Goal: Task Accomplishment & Management: Use online tool/utility

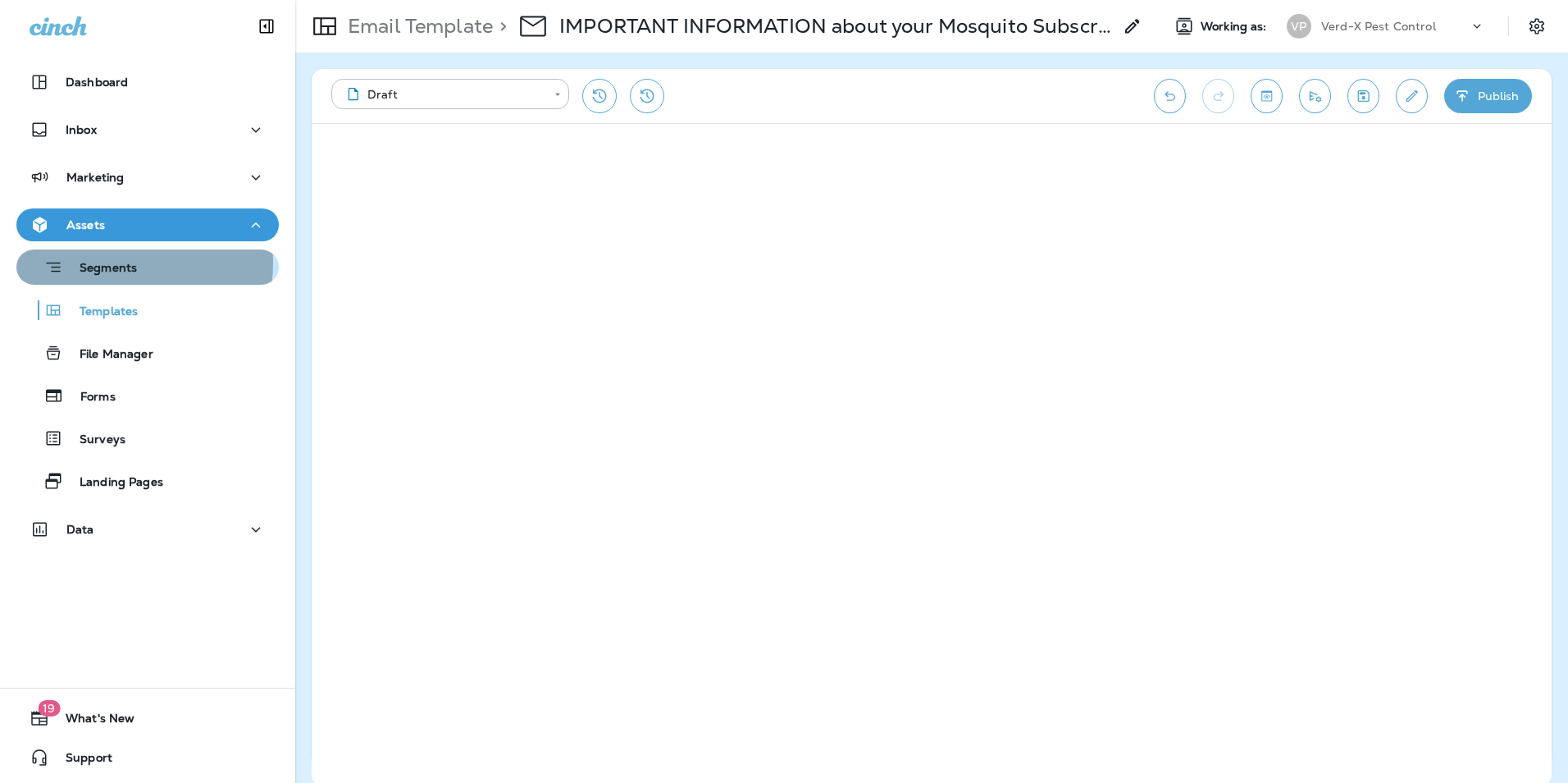
click at [104, 263] on p "Segments" at bounding box center [100, 269] width 74 height 16
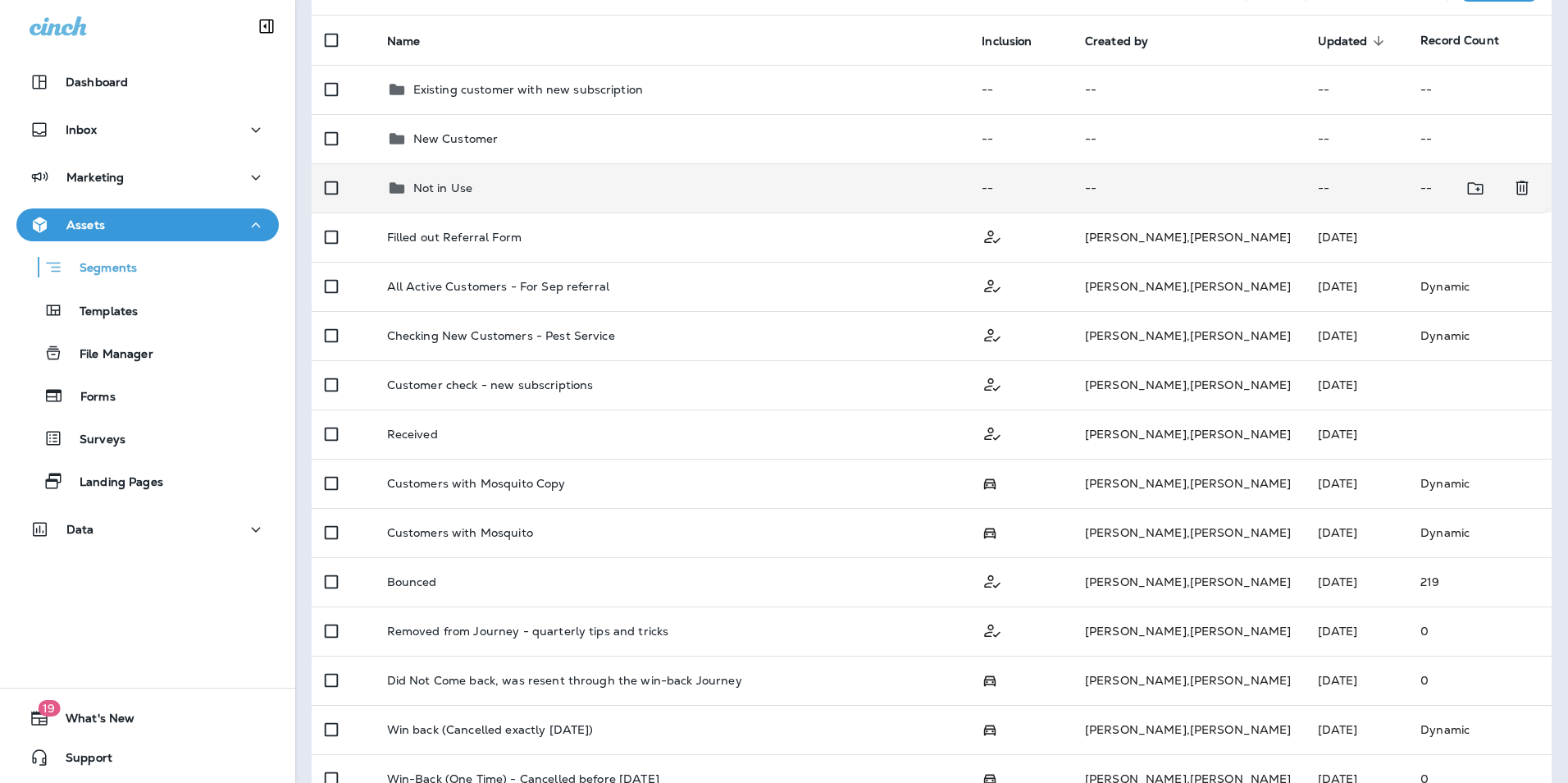
scroll to position [253, 0]
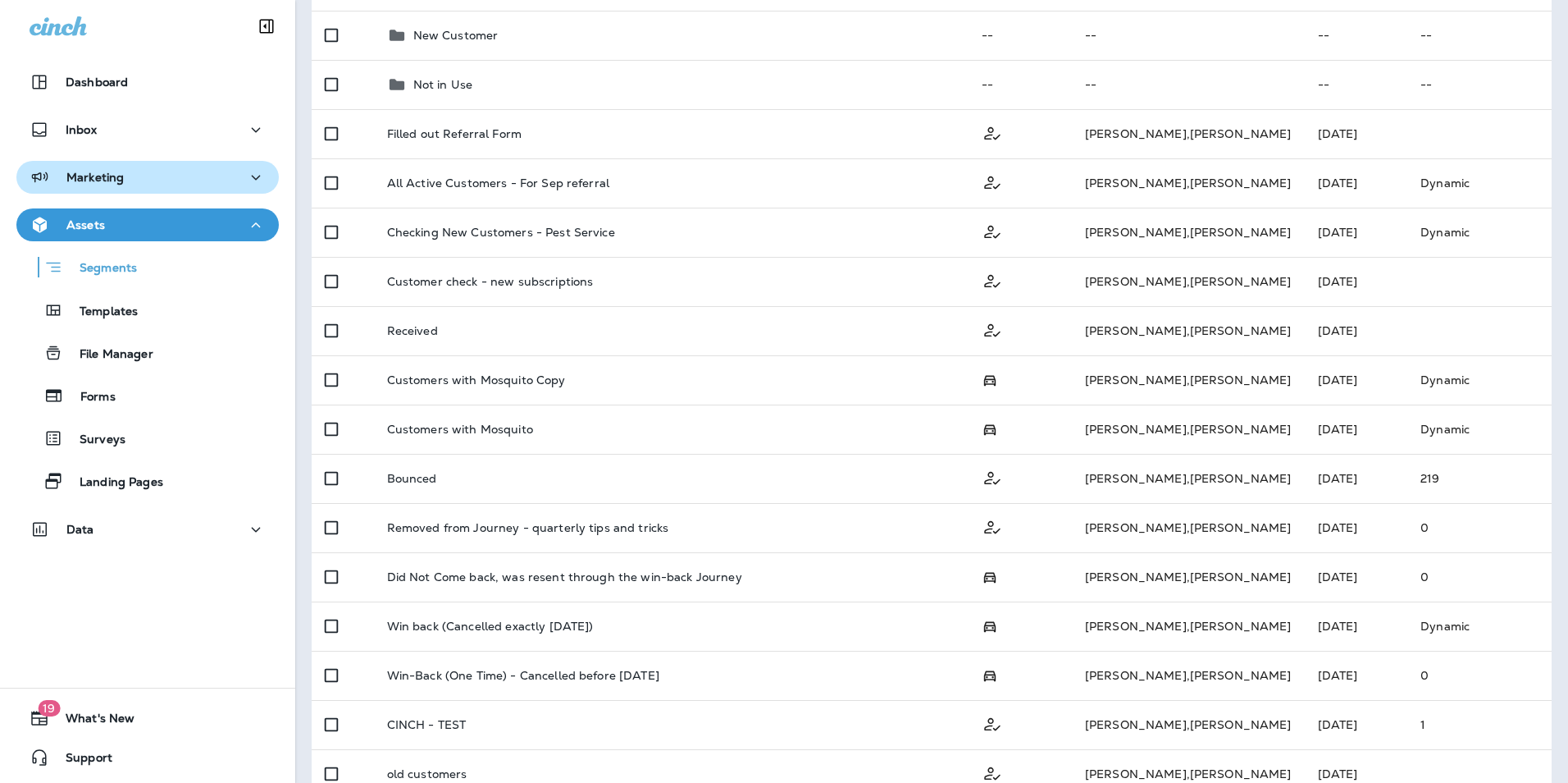
click at [107, 172] on p "Marketing" at bounding box center [95, 176] width 58 height 13
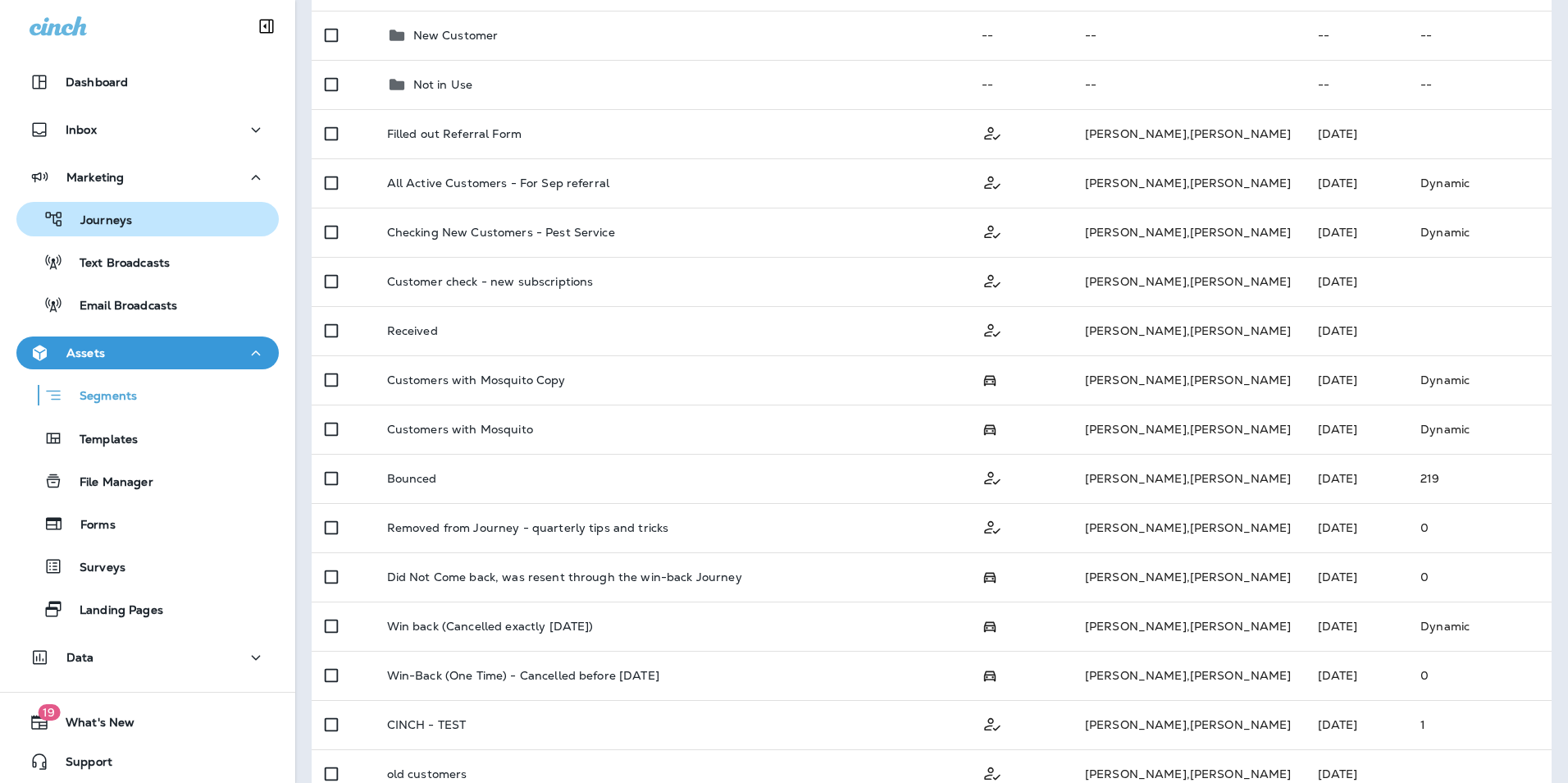
click at [109, 228] on p "Journeys" at bounding box center [98, 221] width 68 height 15
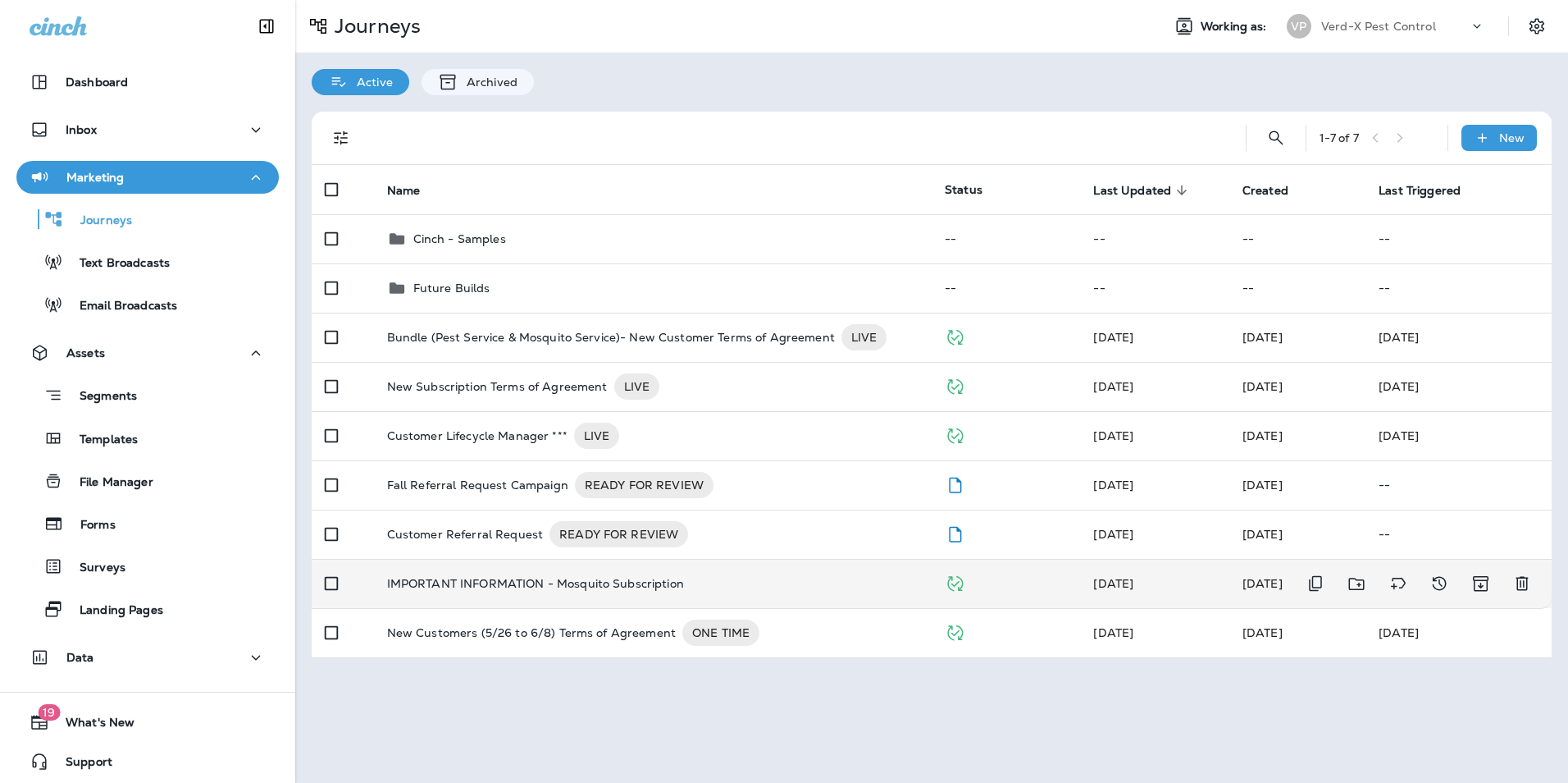
click at [501, 579] on p "IMPORTANT INFORMATION - Mosquito Subscription" at bounding box center [535, 583] width 296 height 13
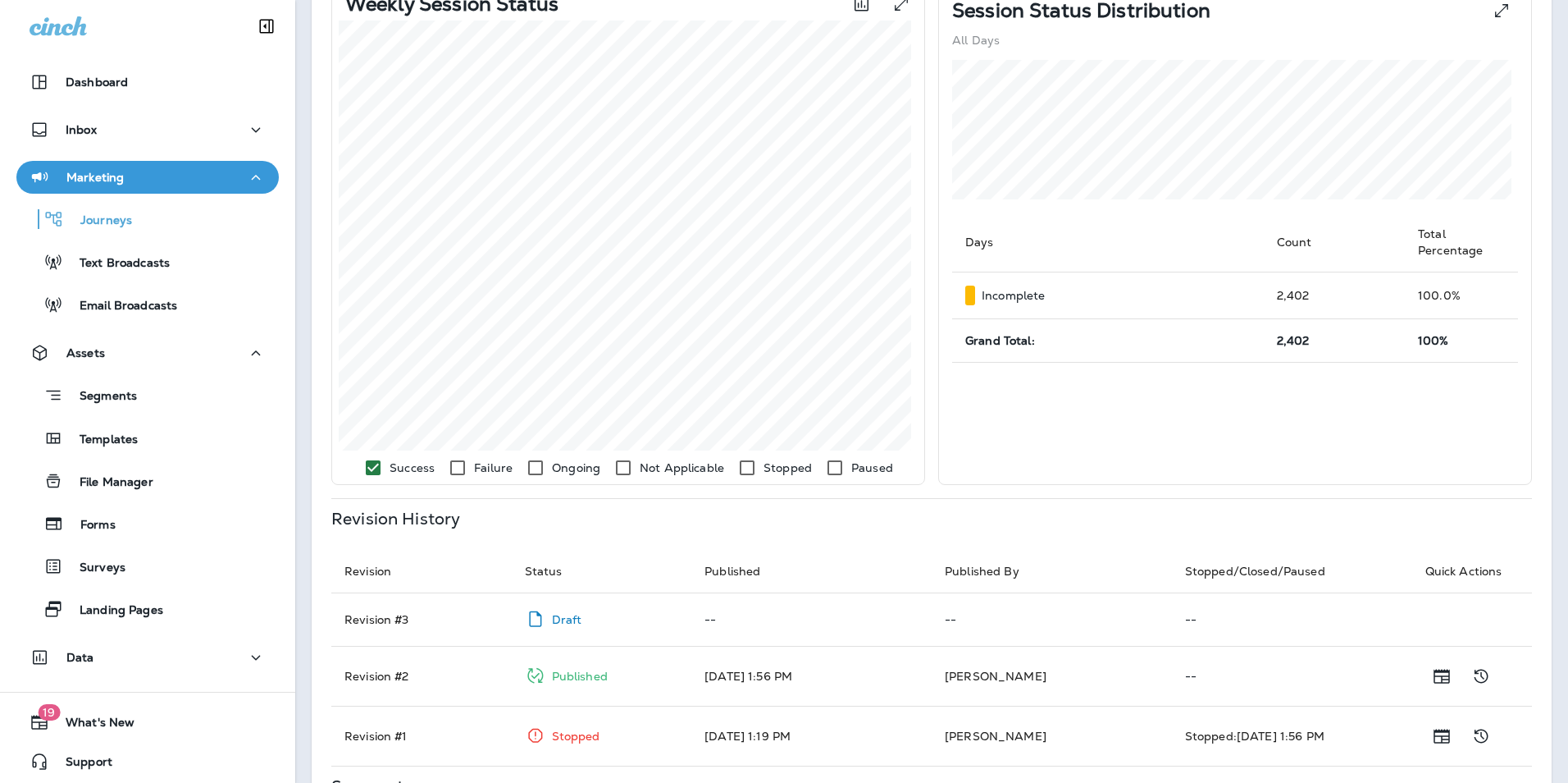
scroll to position [525, 0]
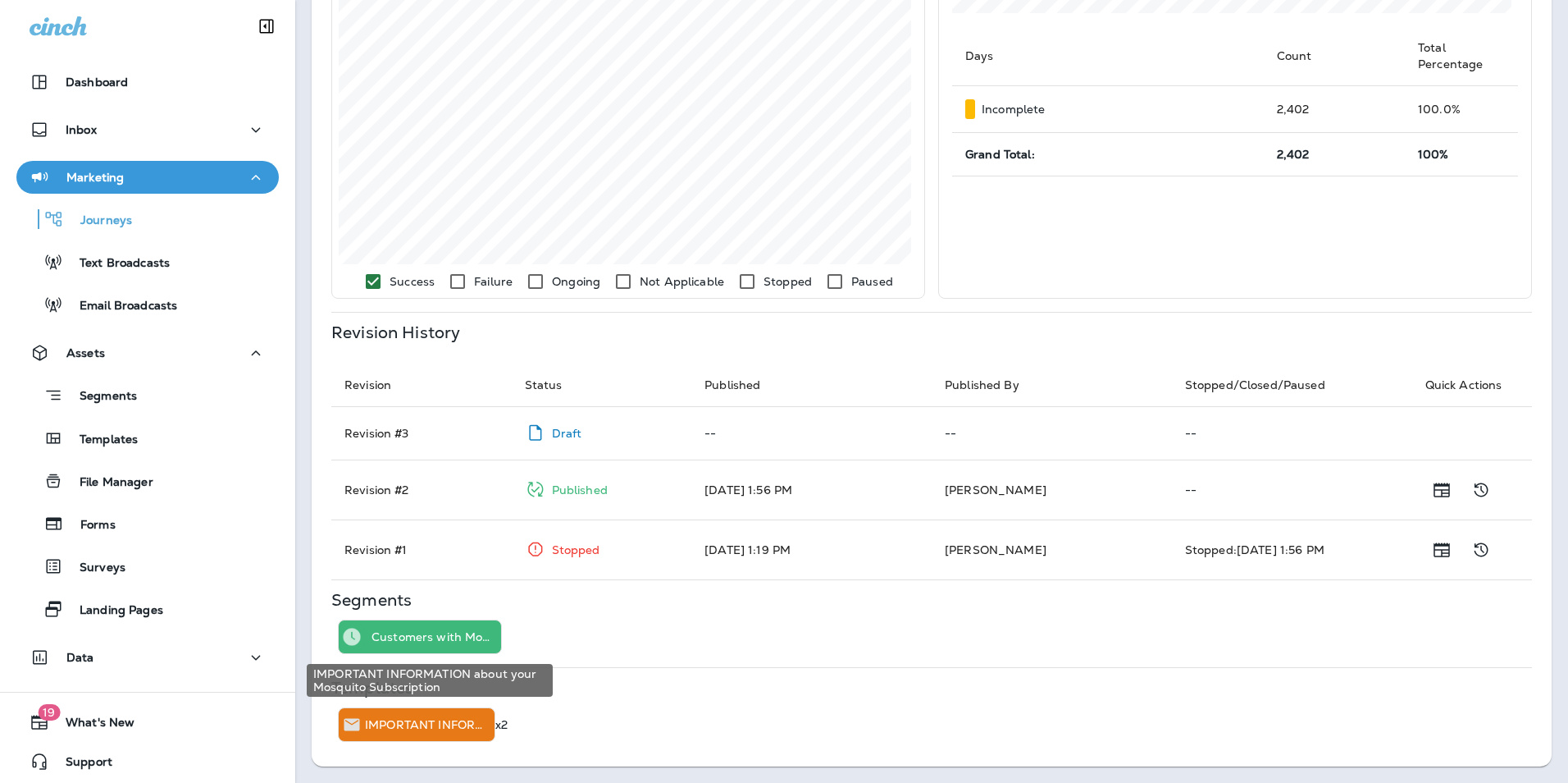
click at [405, 718] on p "IMPORTANT INFORMATION about your Mosquito Subscription" at bounding box center [426, 724] width 123 height 13
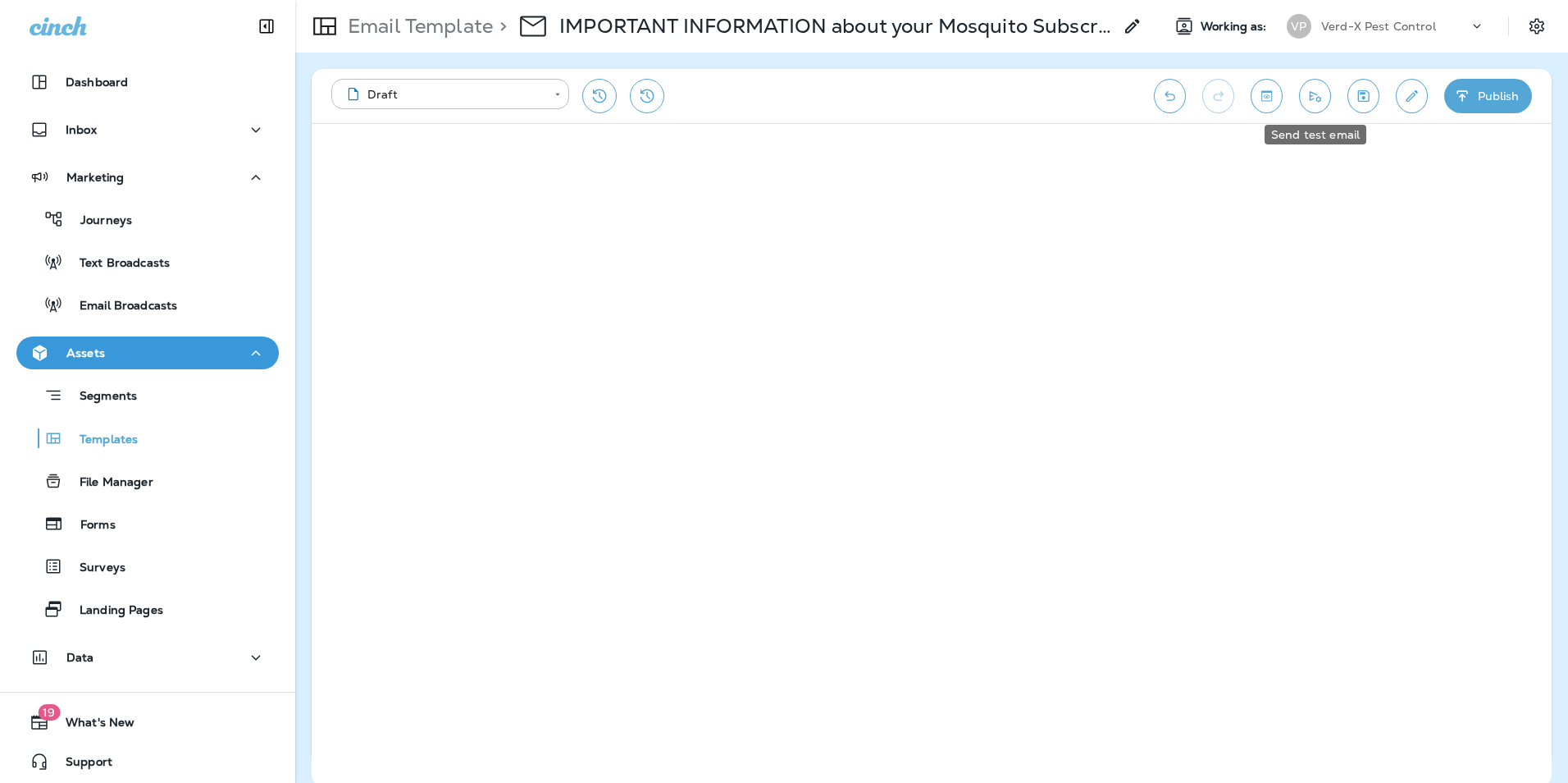
click at [1319, 99] on icon "Send test email" at bounding box center [1315, 96] width 17 height 16
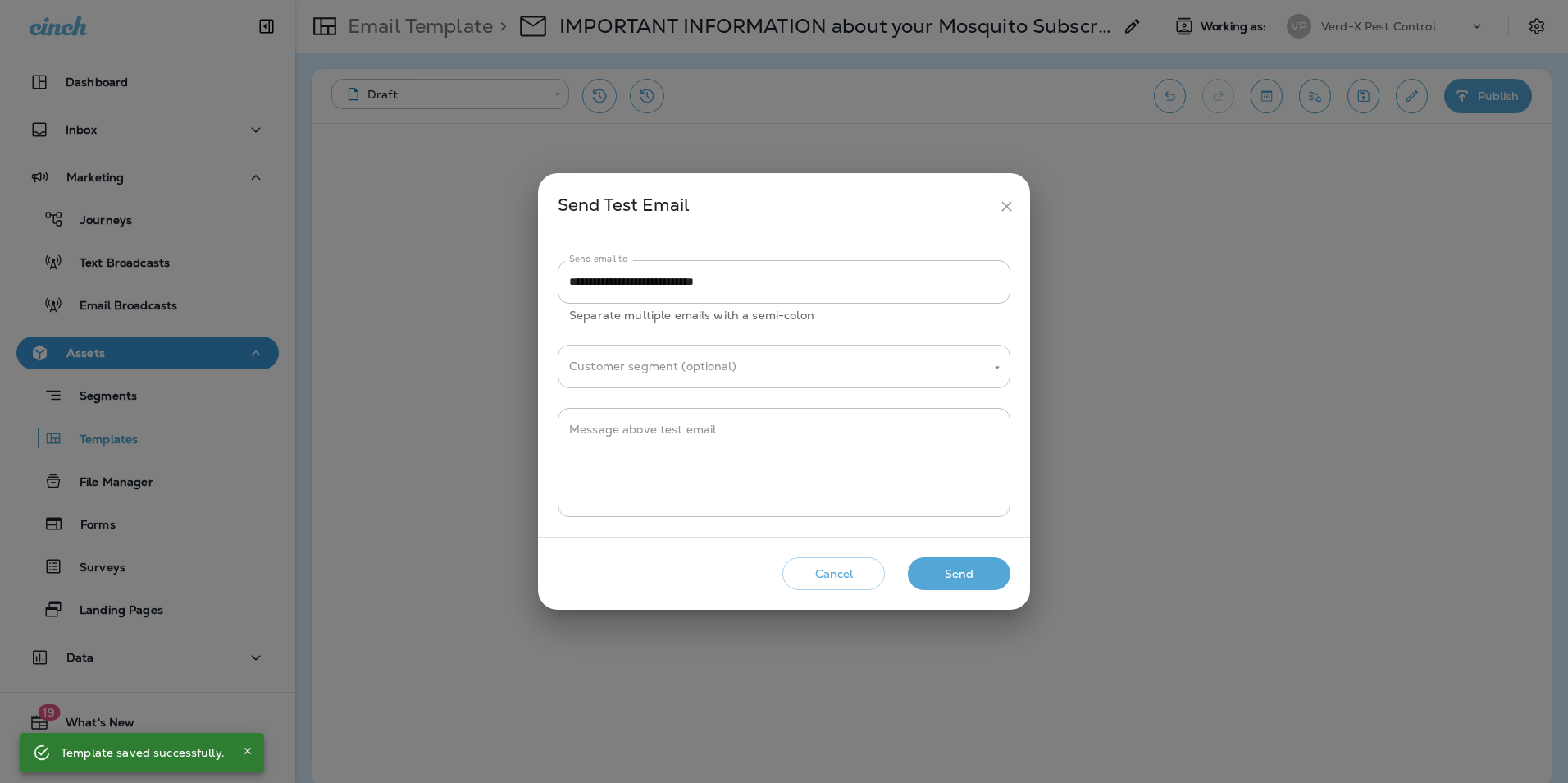
click at [690, 372] on input "Customer segment (optional)" at bounding box center [772, 366] width 413 height 29
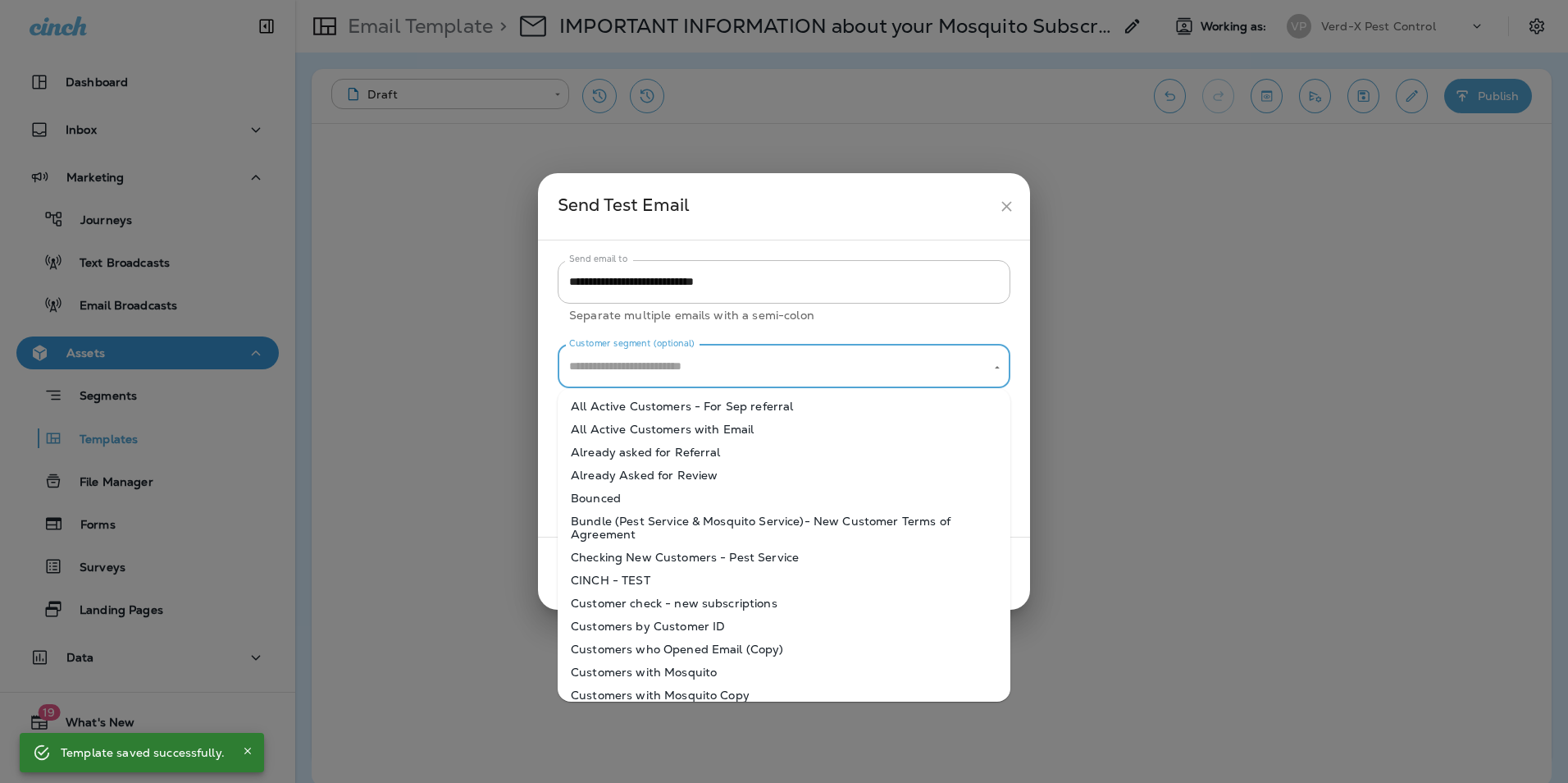
click at [988, 327] on div "**********" at bounding box center [784, 388] width 452 height 257
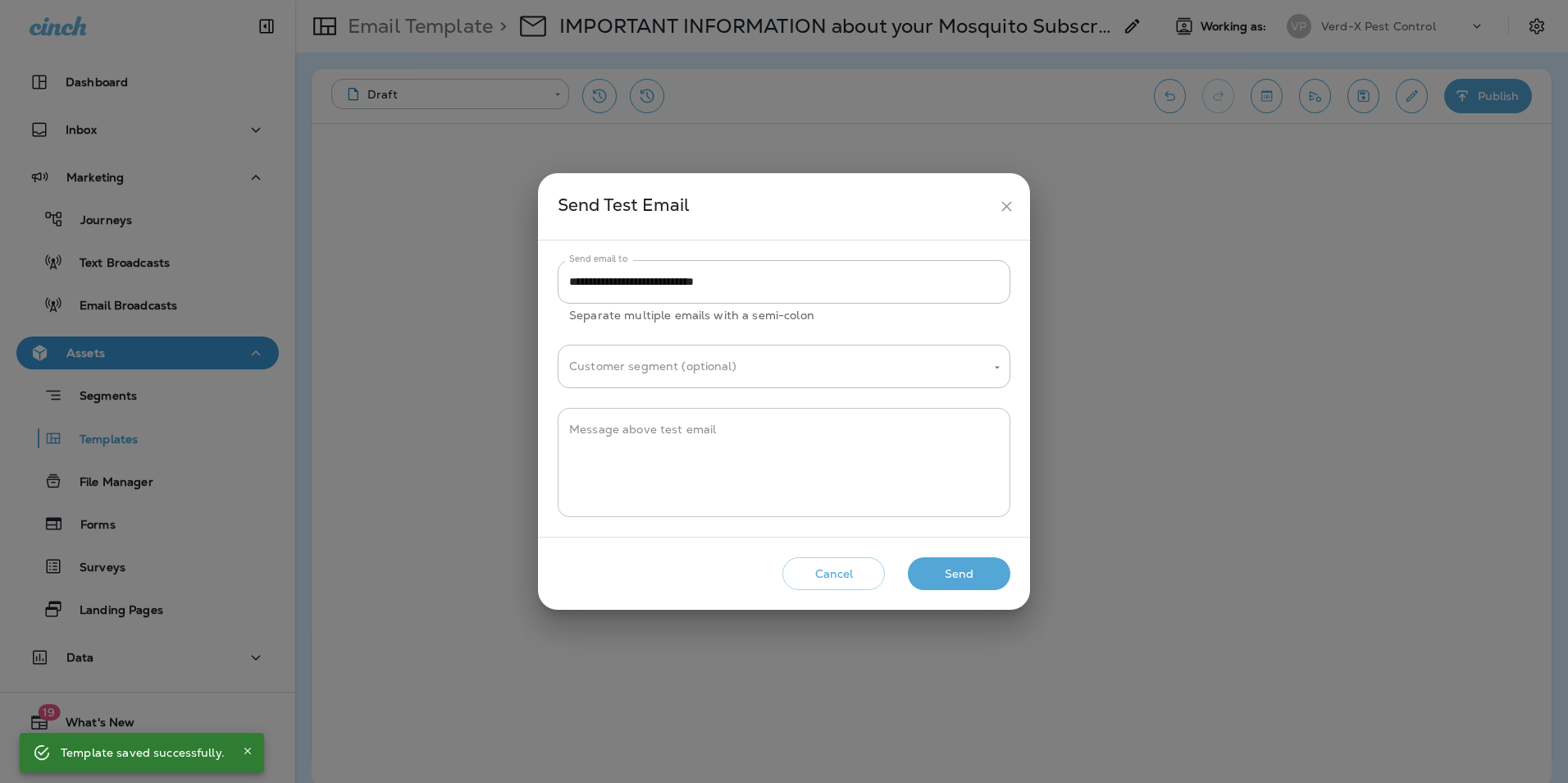
click at [673, 461] on textarea "Message above test email" at bounding box center [784, 462] width 429 height 82
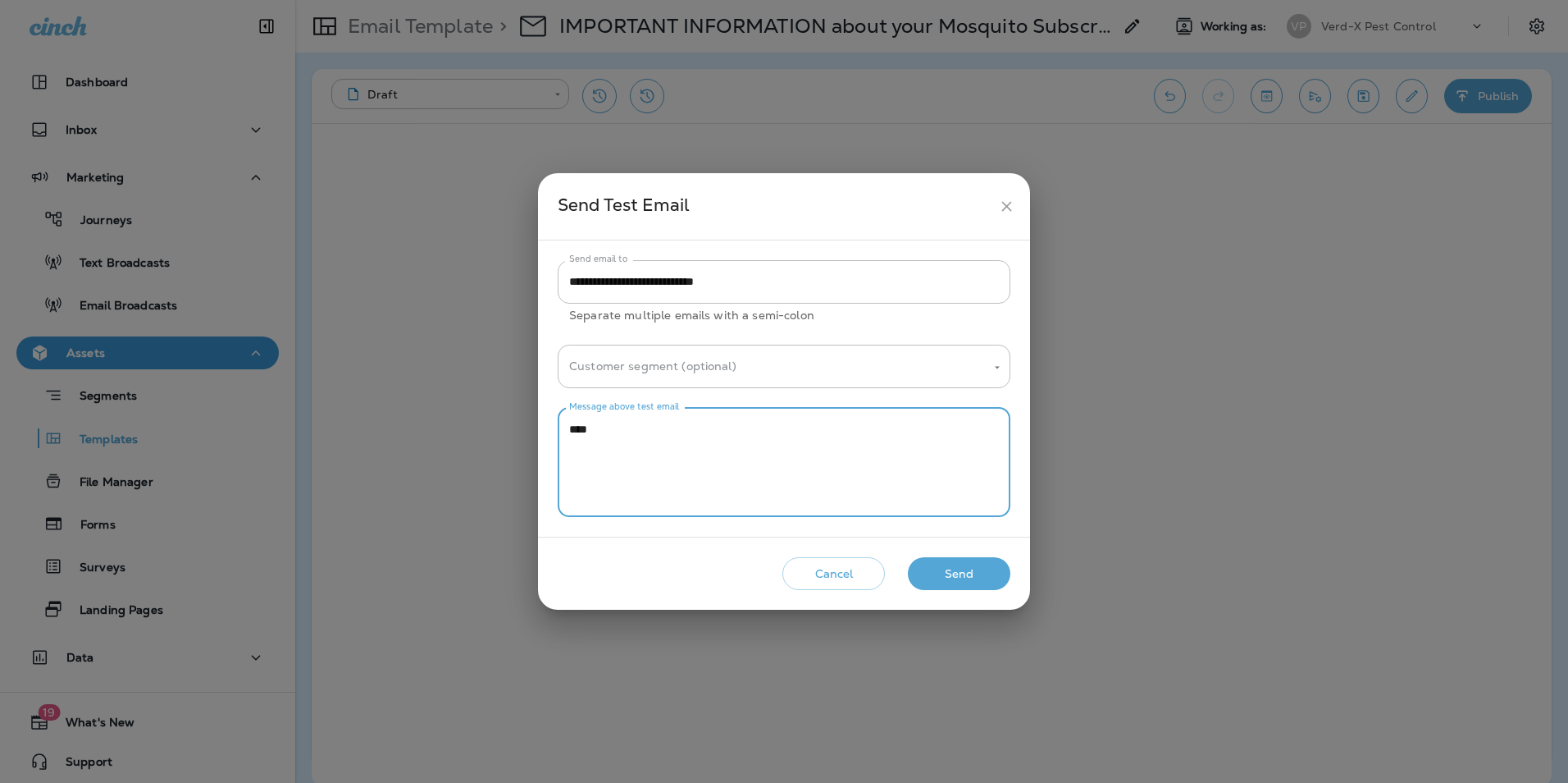
type textarea "****"
click at [958, 569] on button "Send" at bounding box center [959, 574] width 103 height 34
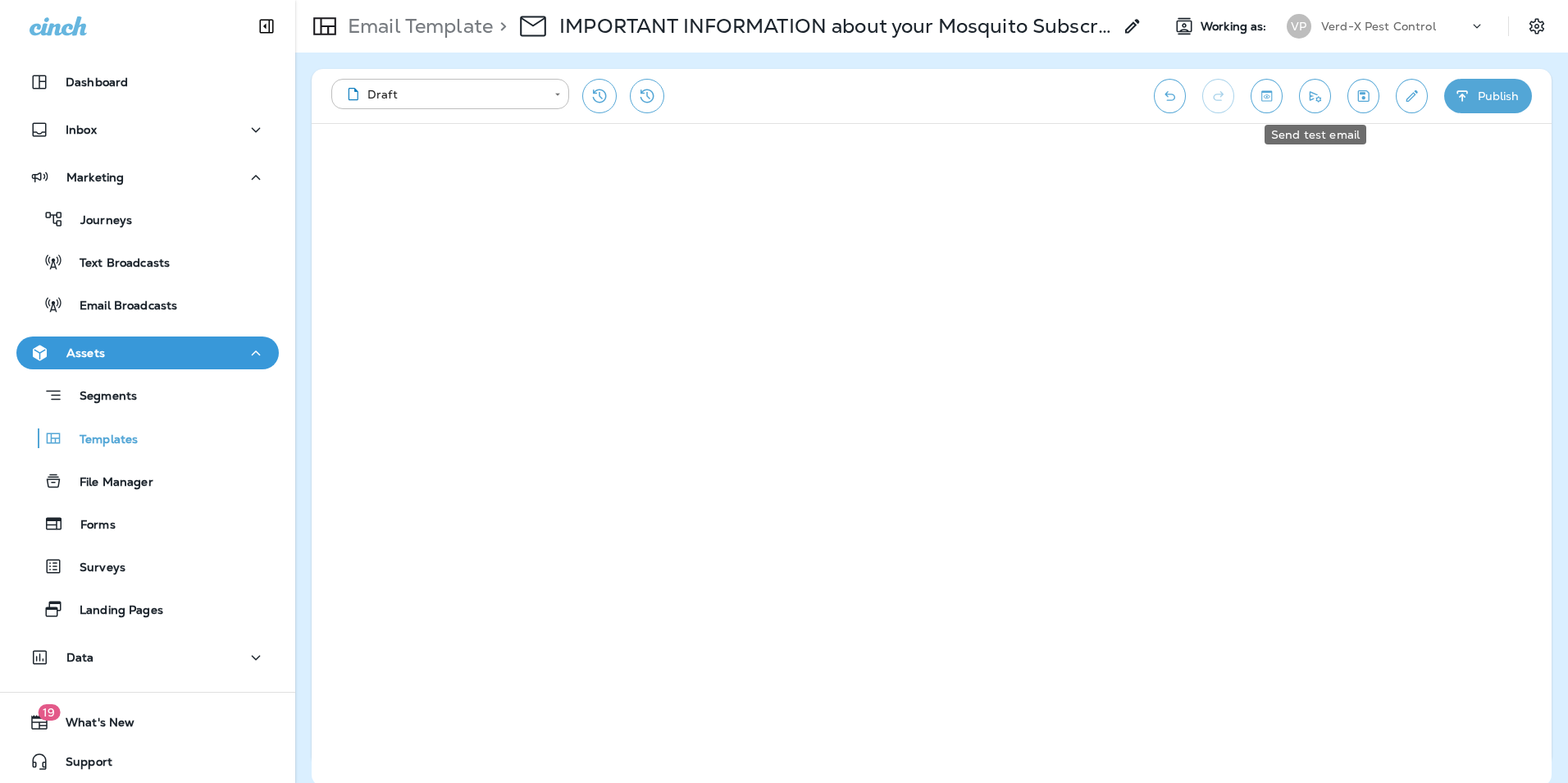
click at [1311, 98] on icon "Send test email" at bounding box center [1315, 96] width 17 height 16
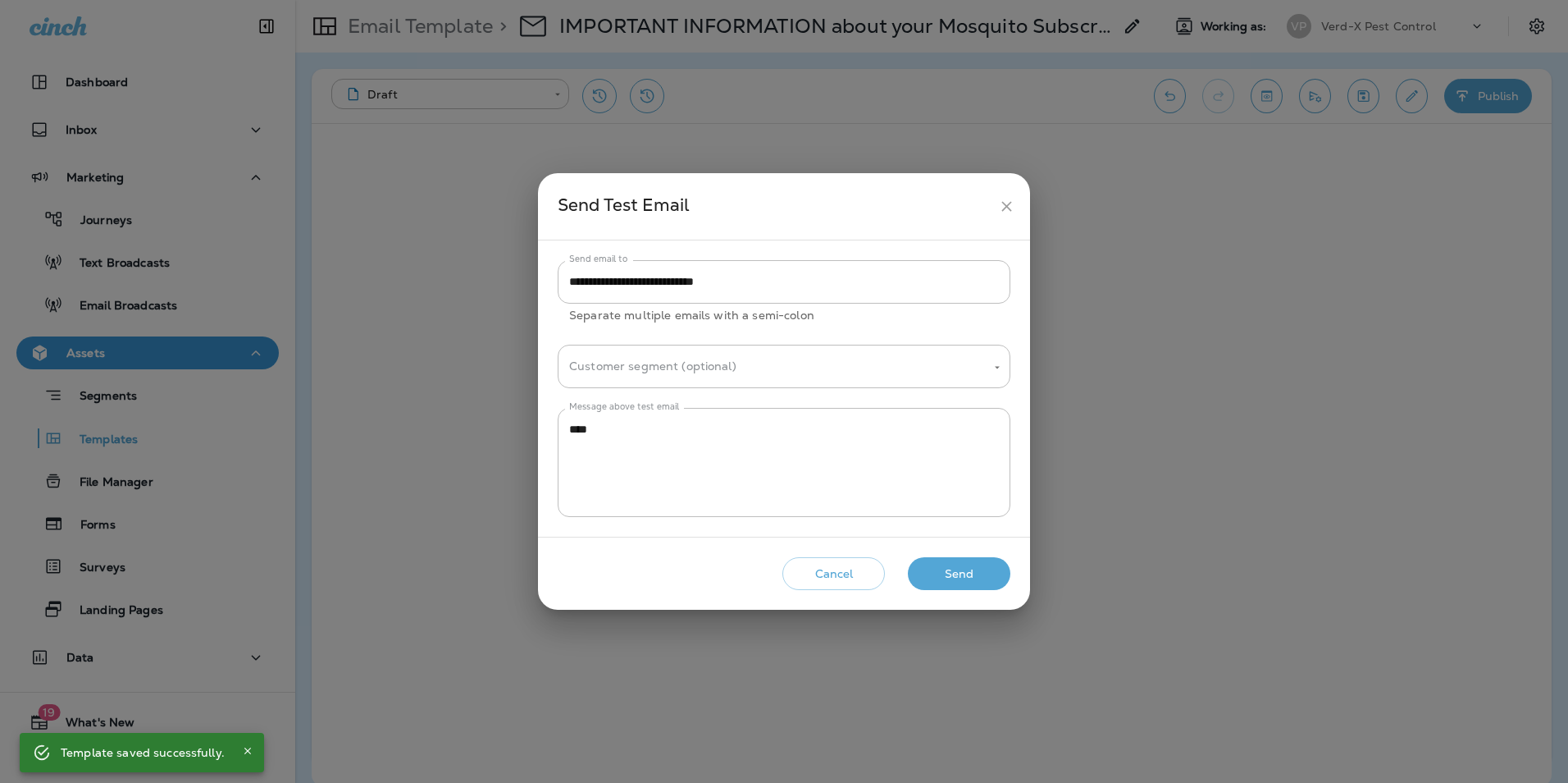
click at [983, 570] on button "Send" at bounding box center [959, 574] width 103 height 34
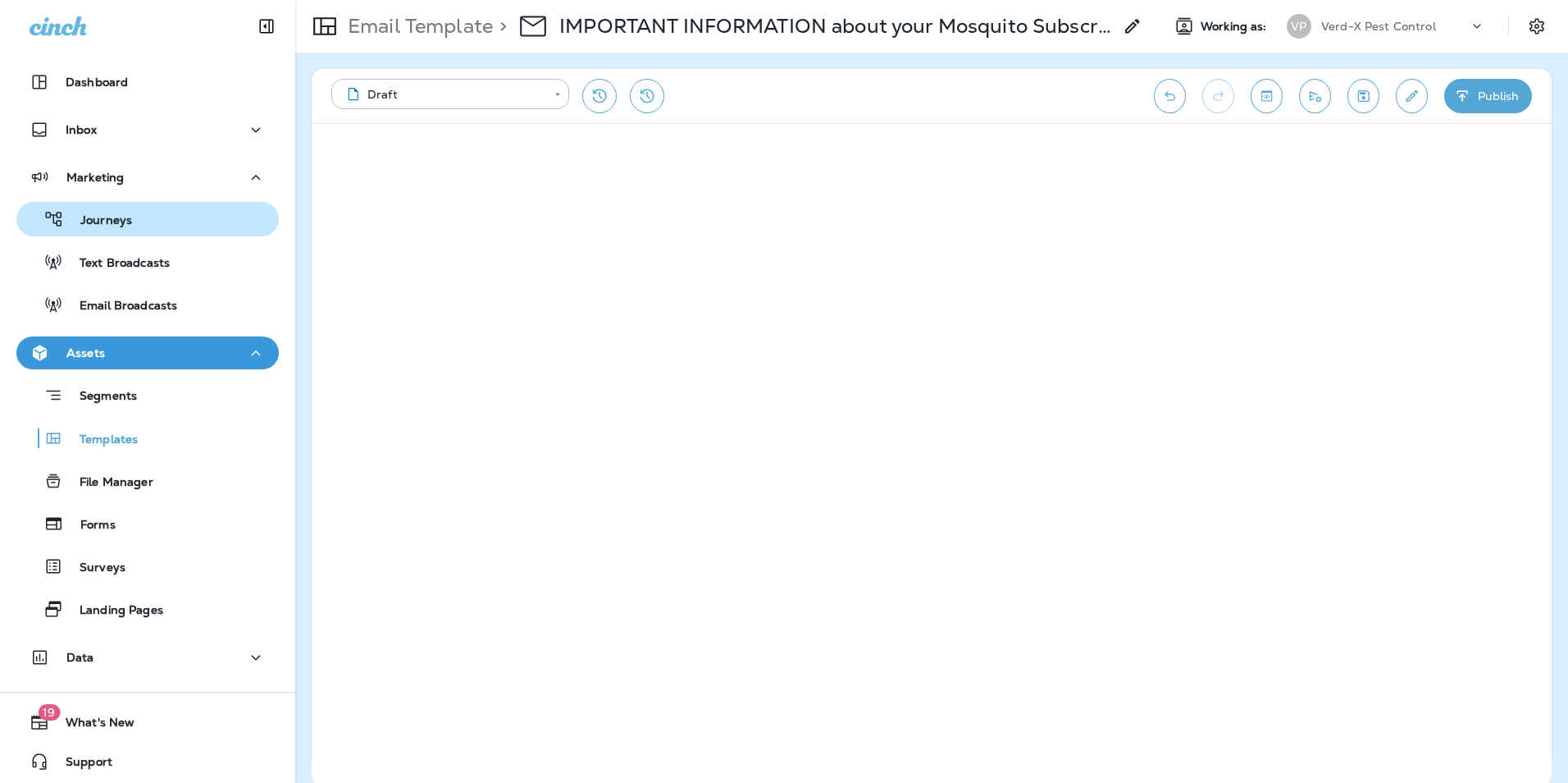
click at [111, 225] on p "Journeys" at bounding box center [98, 221] width 68 height 15
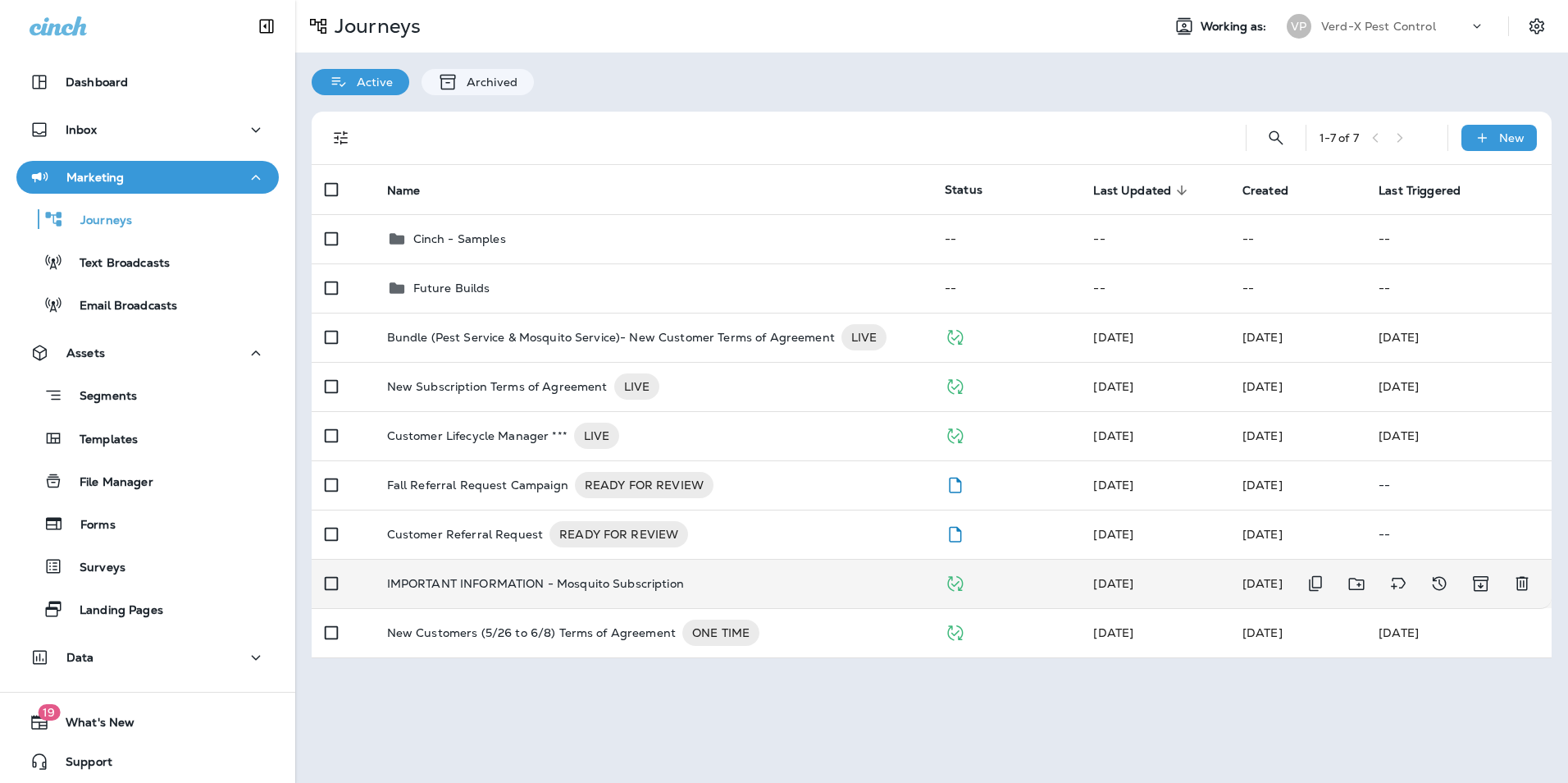
click at [573, 604] on td "IMPORTANT INFORMATION - Mosquito Subscription" at bounding box center [652, 583] width 557 height 49
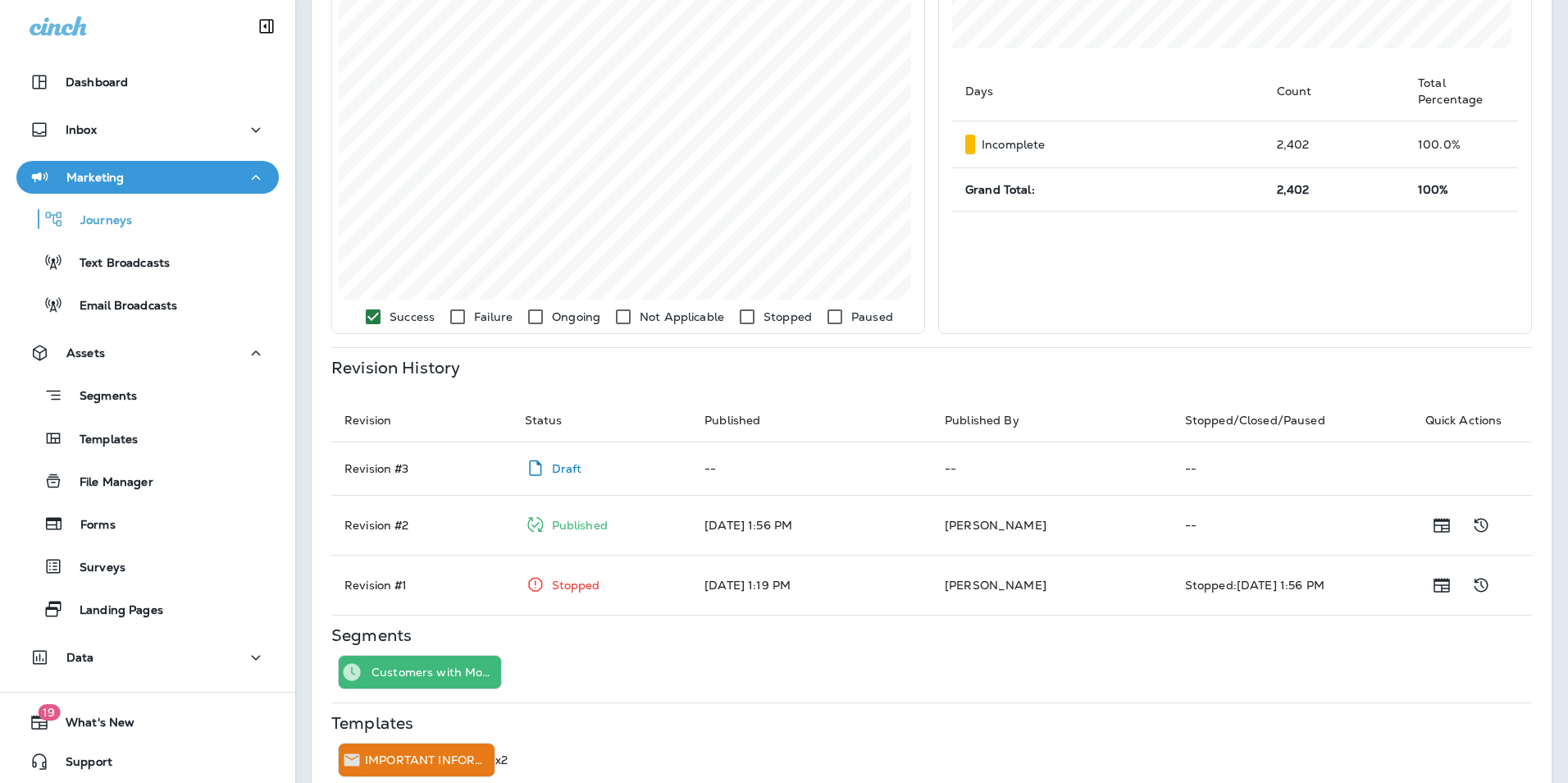
scroll to position [525, 0]
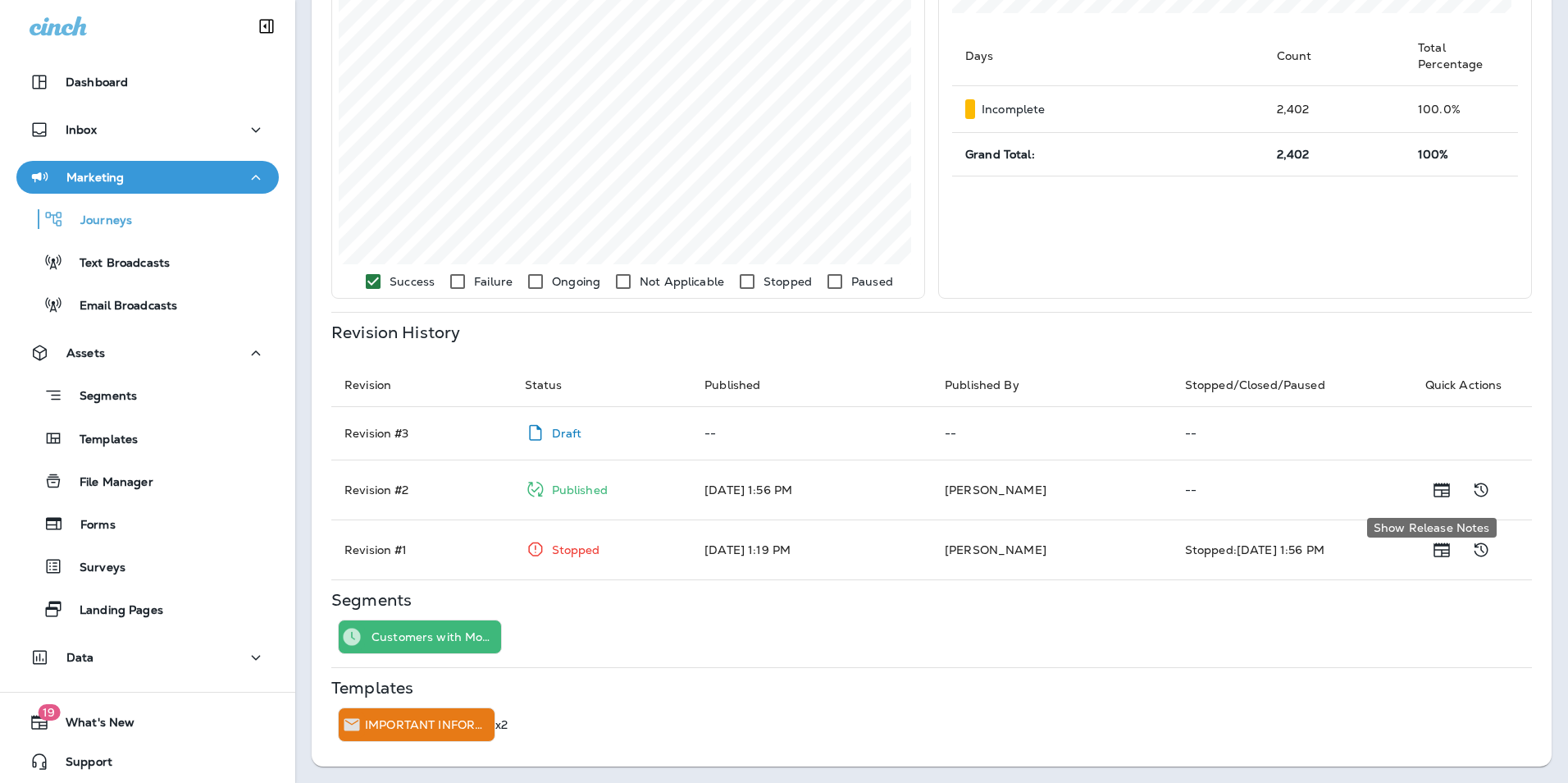
click at [1433, 491] on icon "Show Release Notes" at bounding box center [1441, 489] width 16 height 14
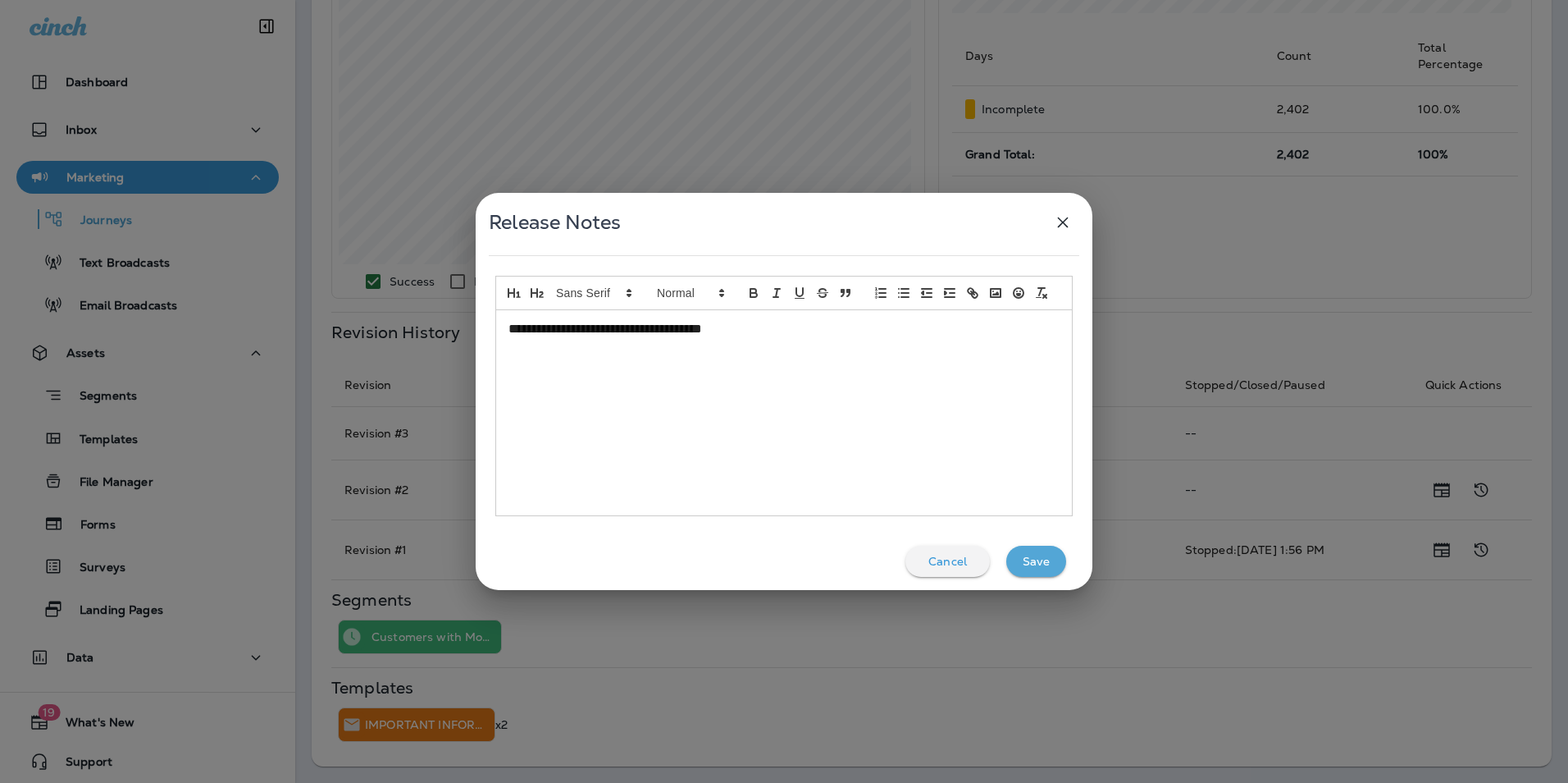
click at [1061, 225] on icon "button" at bounding box center [1062, 222] width 19 height 19
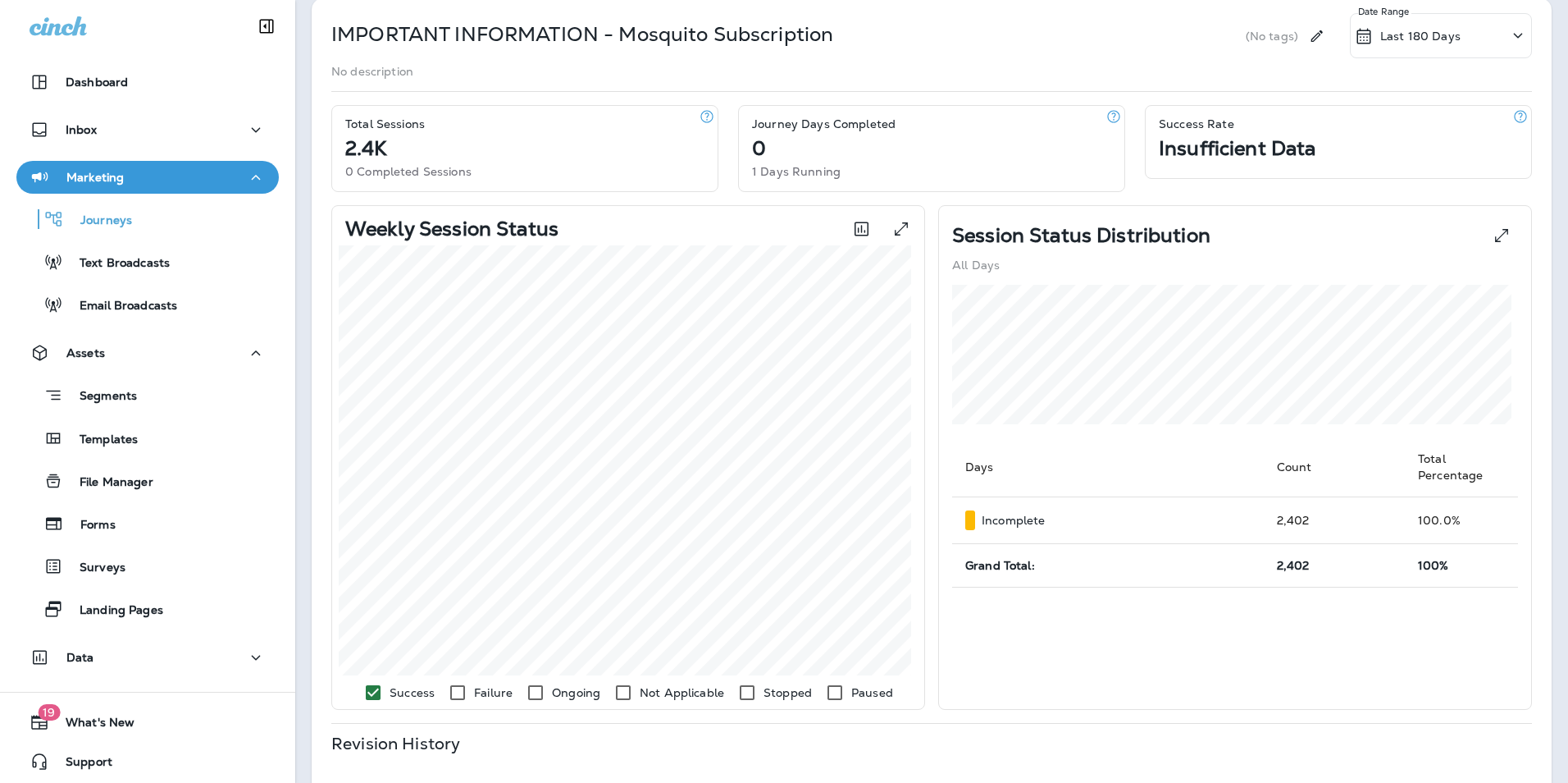
scroll to position [114, 0]
click at [85, 128] on p "Inbox" at bounding box center [80, 129] width 31 height 13
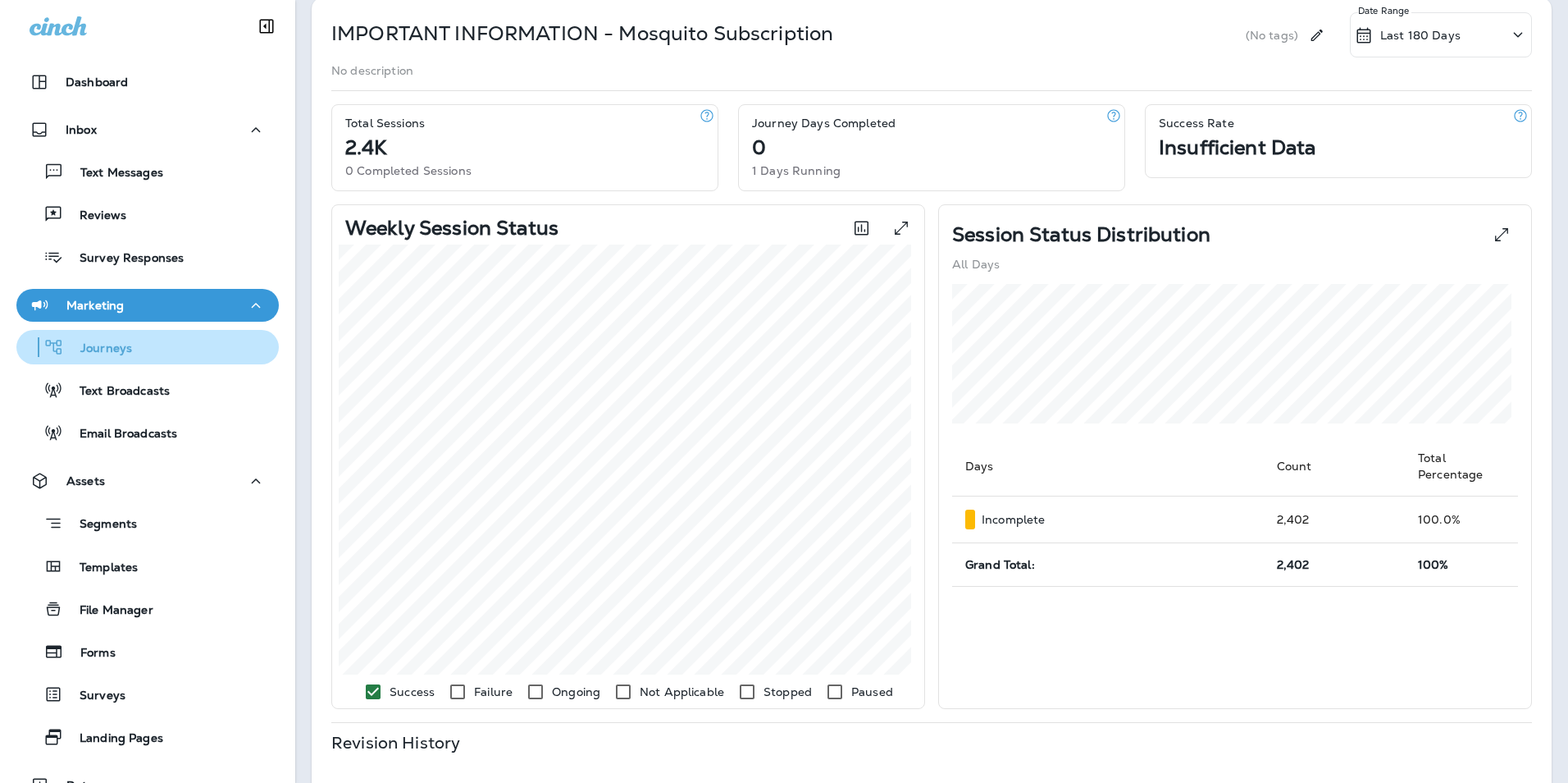
click at [125, 349] on p "Journeys" at bounding box center [98, 349] width 68 height 15
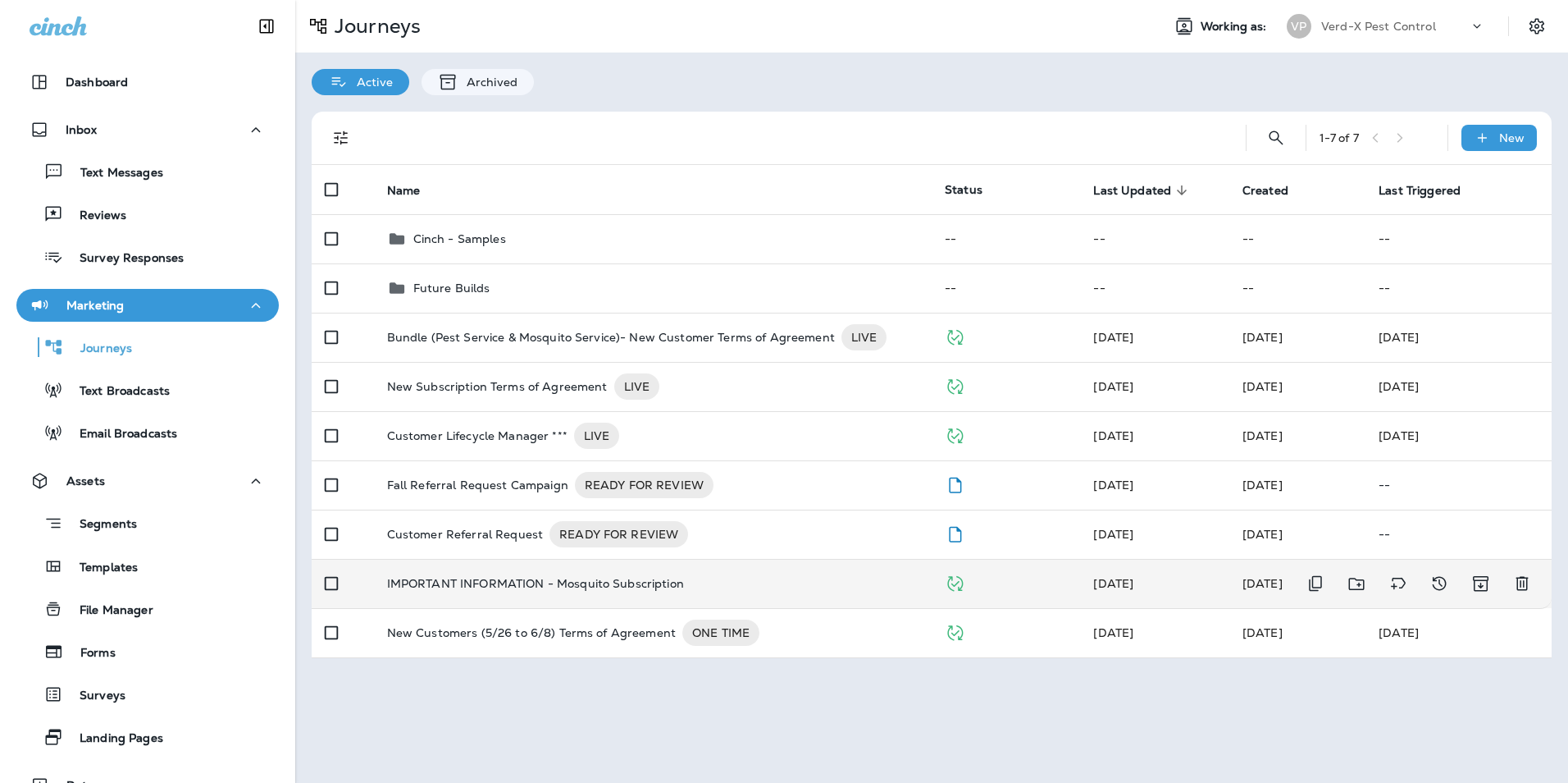
click at [615, 584] on p "IMPORTANT INFORMATION - Mosquito Subscription" at bounding box center [535, 583] width 296 height 13
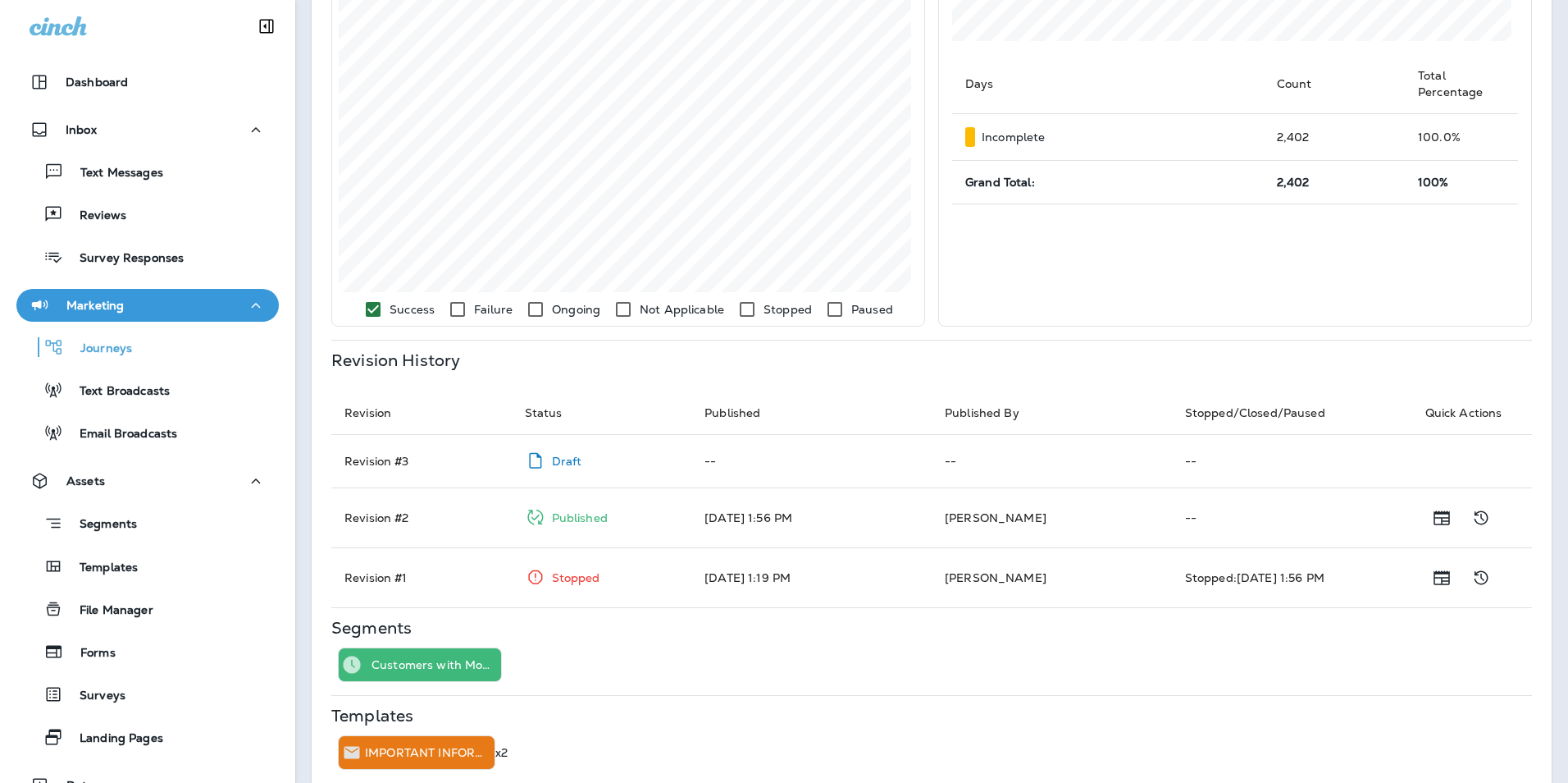
scroll to position [525, 0]
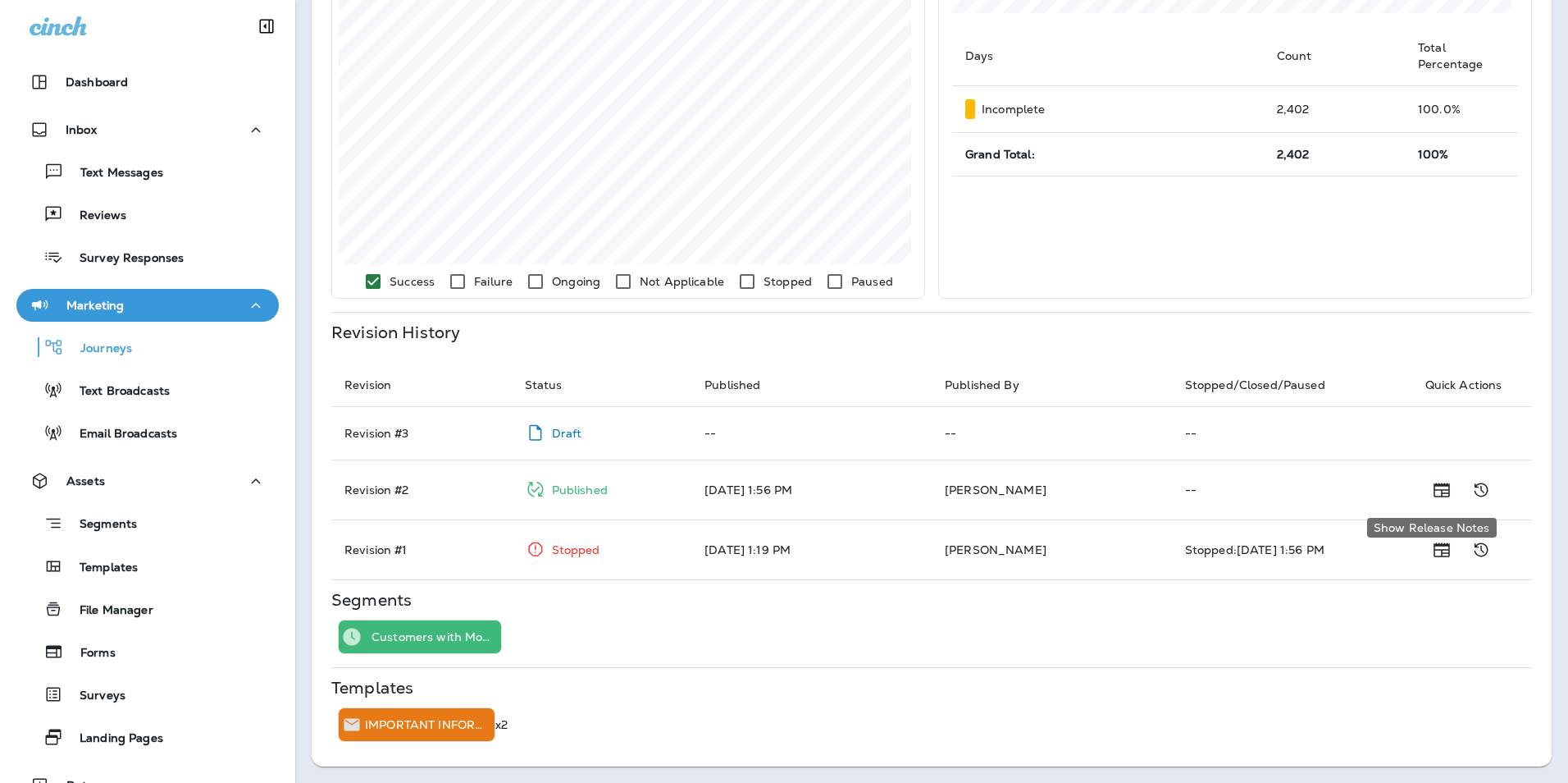
click at [1432, 491] on icon "Show Release Notes" at bounding box center [1441, 489] width 19 height 19
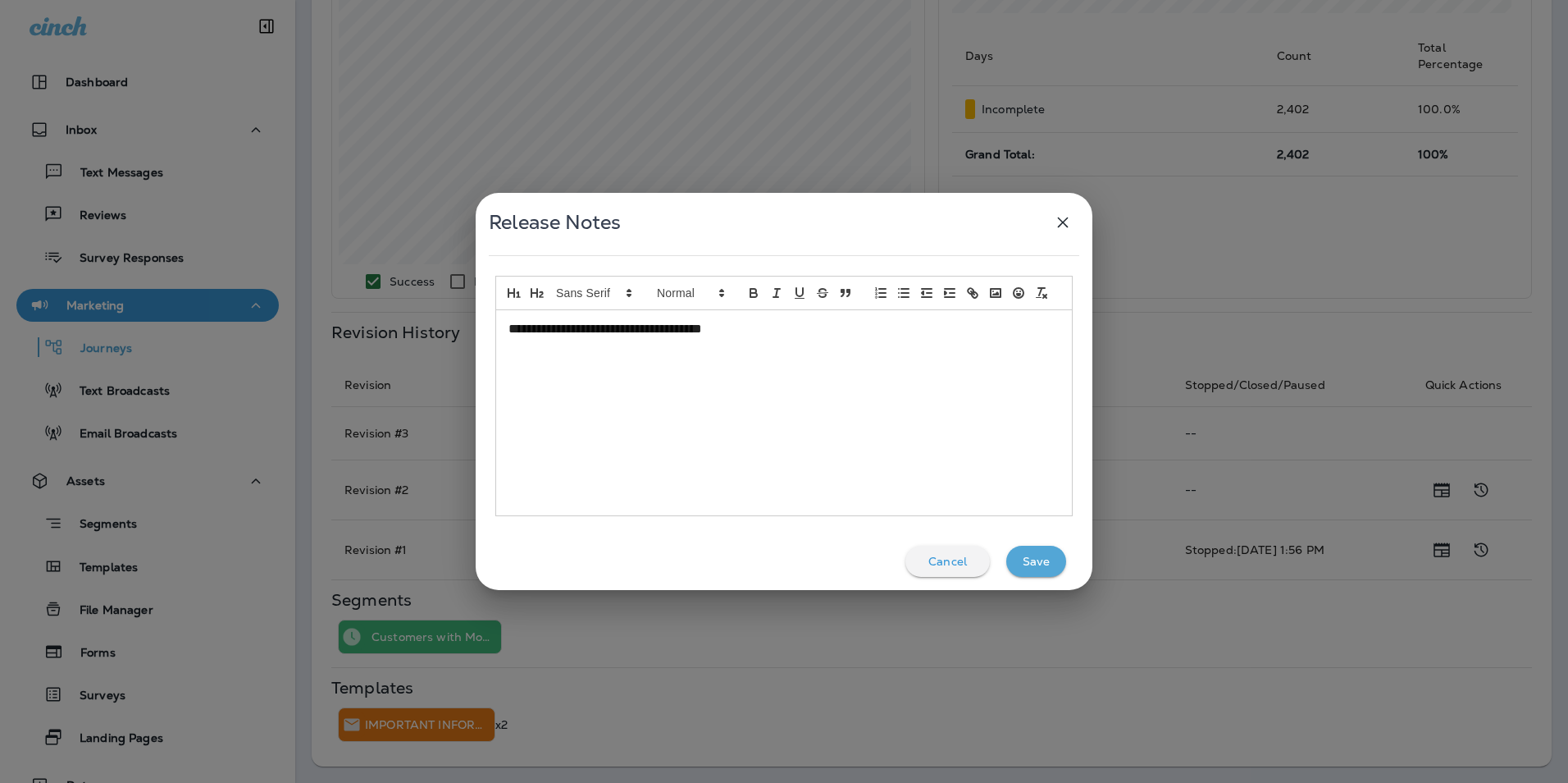
click at [1069, 218] on icon "button" at bounding box center [1062, 222] width 19 height 19
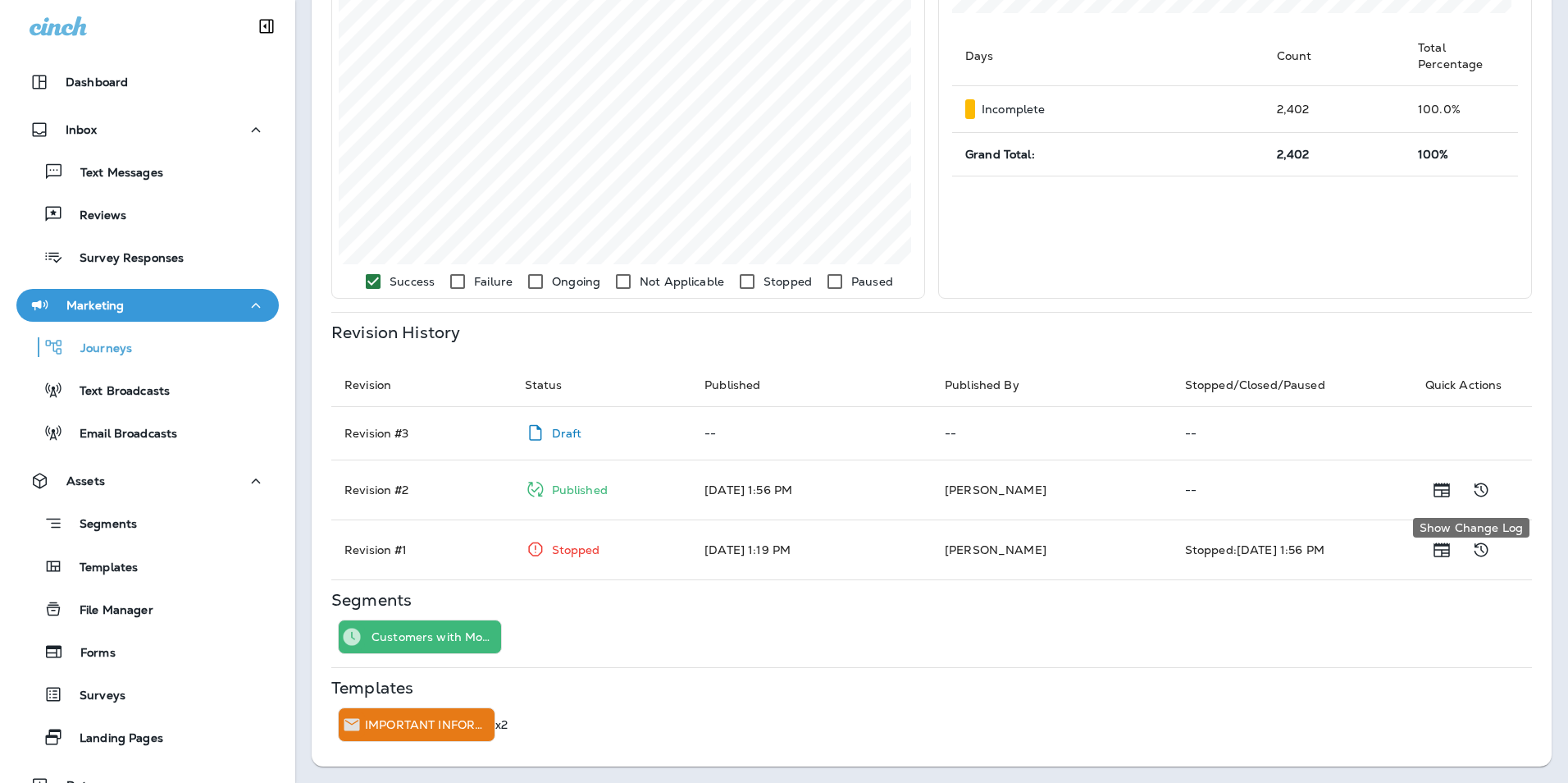
click at [1474, 486] on icon "Show Change Log" at bounding box center [1481, 489] width 14 height 14
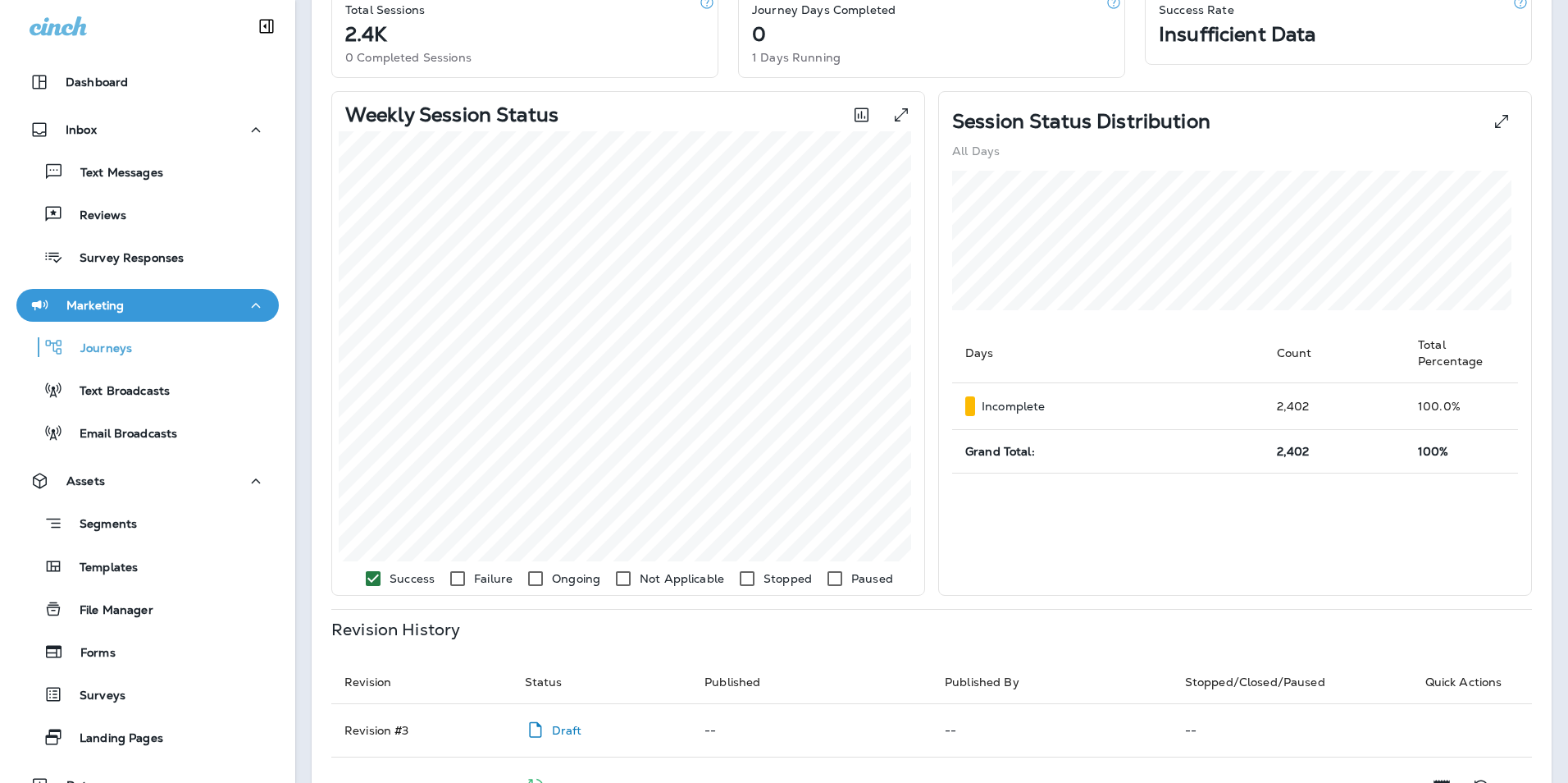
scroll to position [492, 0]
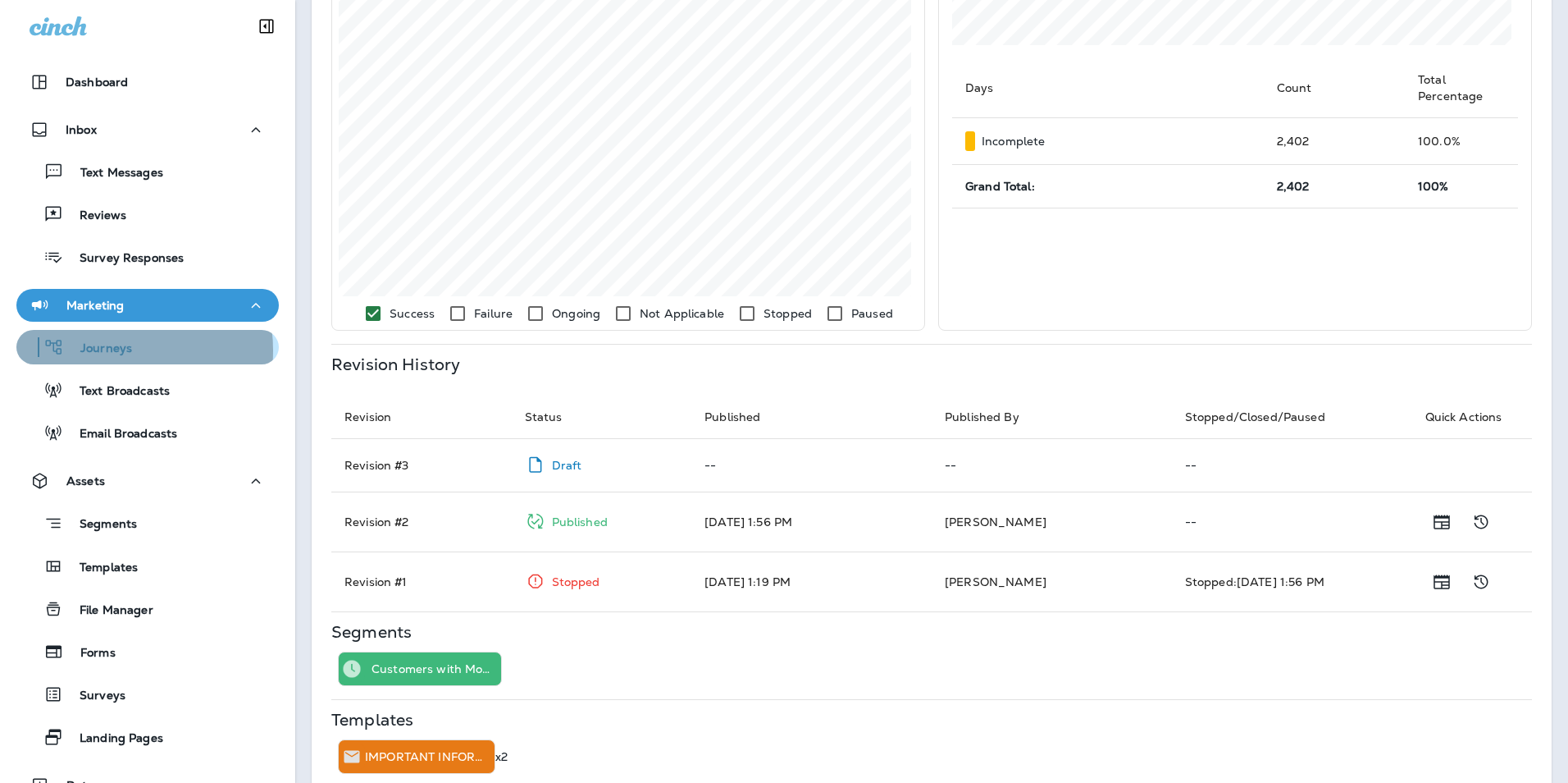
click at [106, 350] on p "Journeys" at bounding box center [98, 349] width 68 height 15
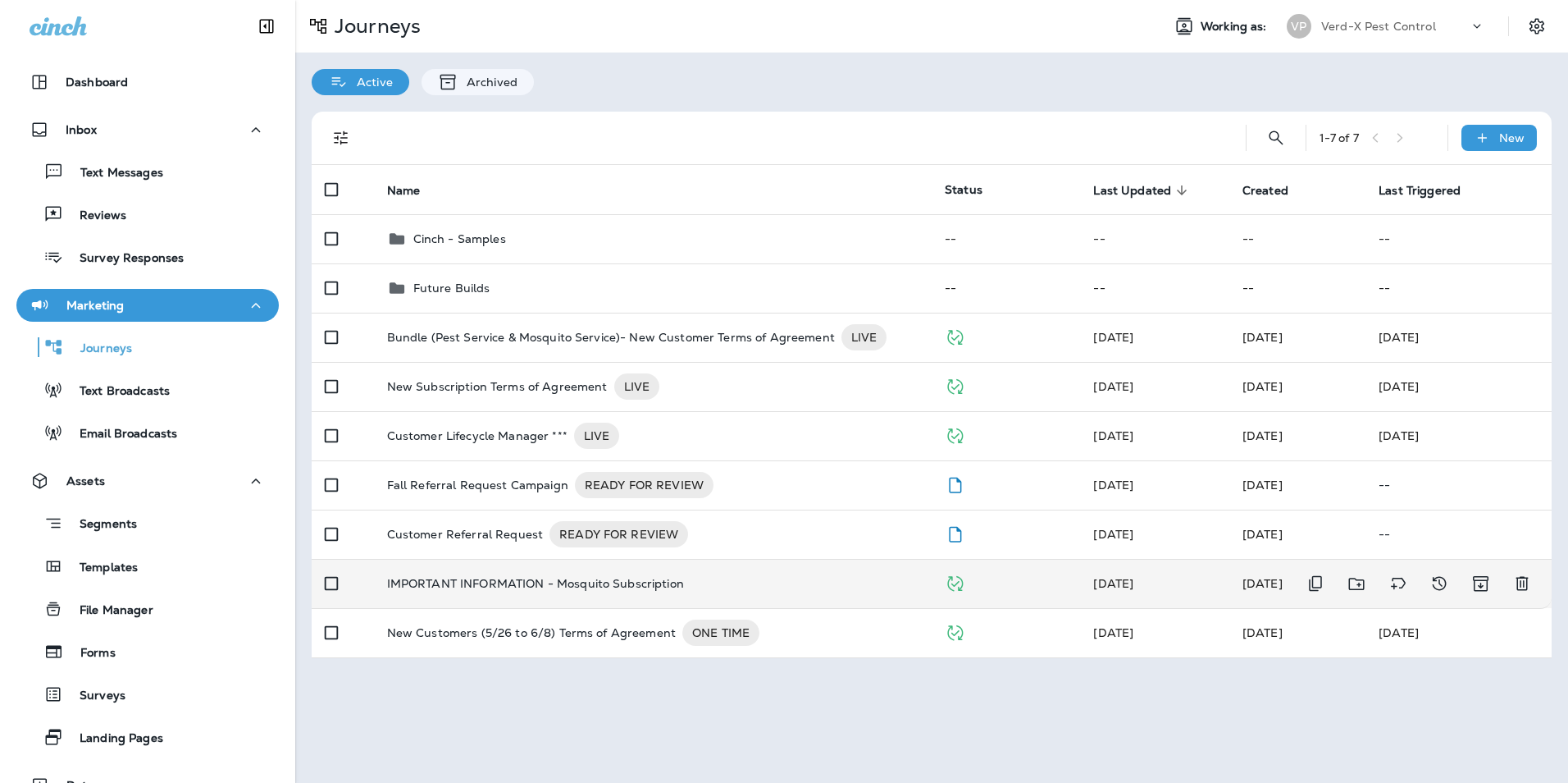
click at [581, 579] on p "IMPORTANT INFORMATION - Mosquito Subscription" at bounding box center [535, 583] width 296 height 13
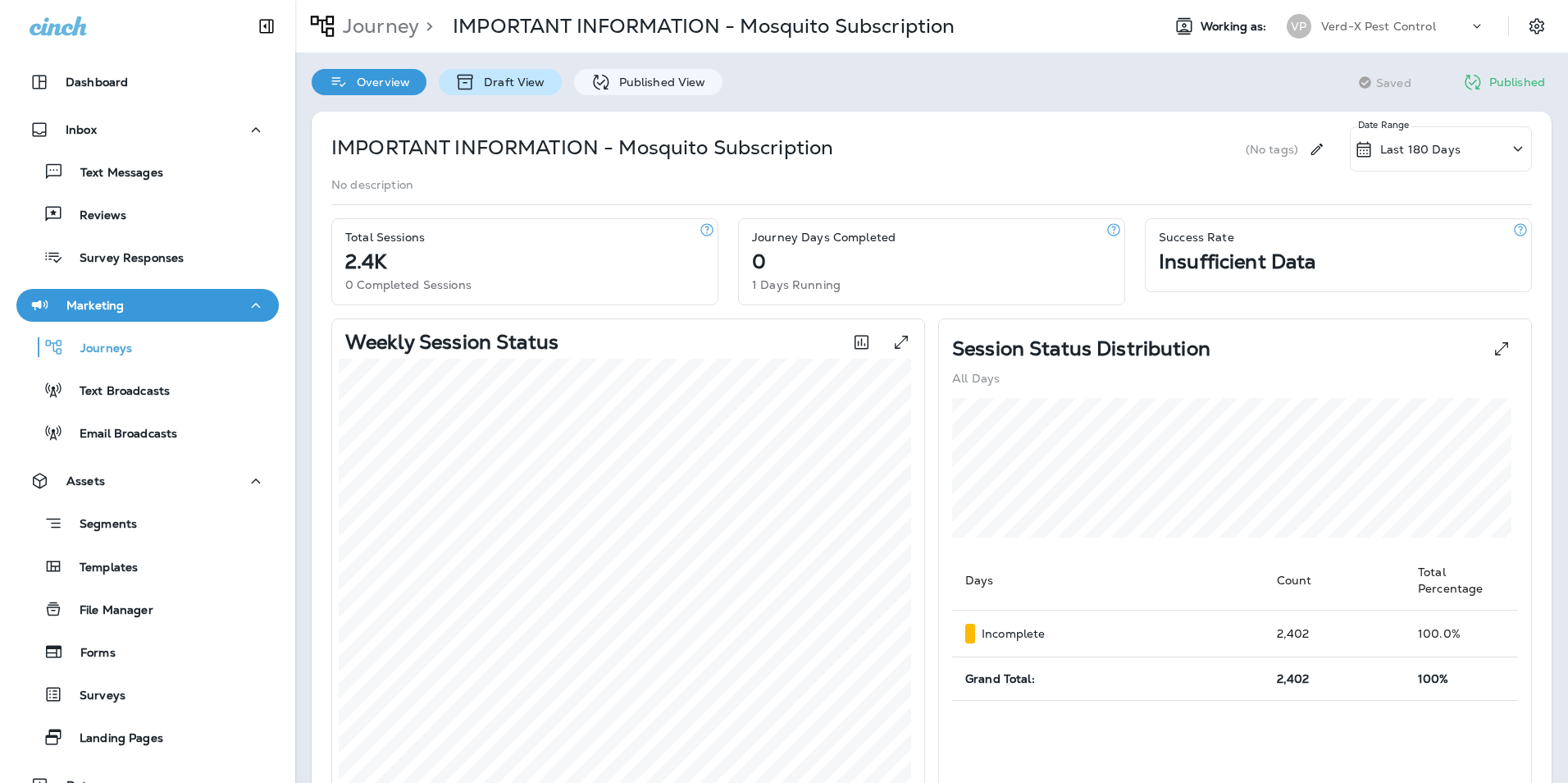
click at [512, 84] on p "Draft View" at bounding box center [510, 81] width 69 height 13
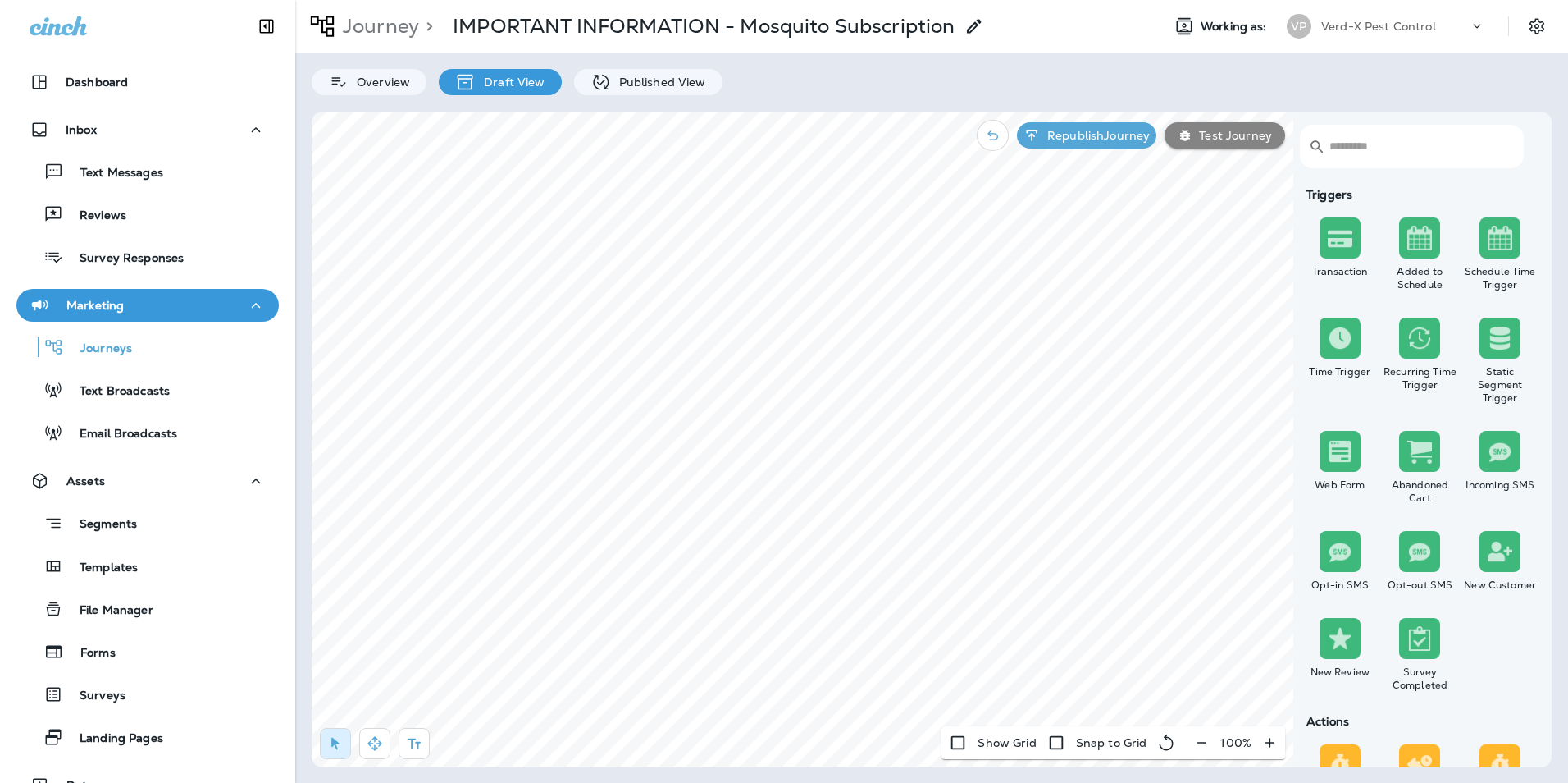
click at [1236, 136] on p "Test Journey" at bounding box center [1233, 135] width 80 height 13
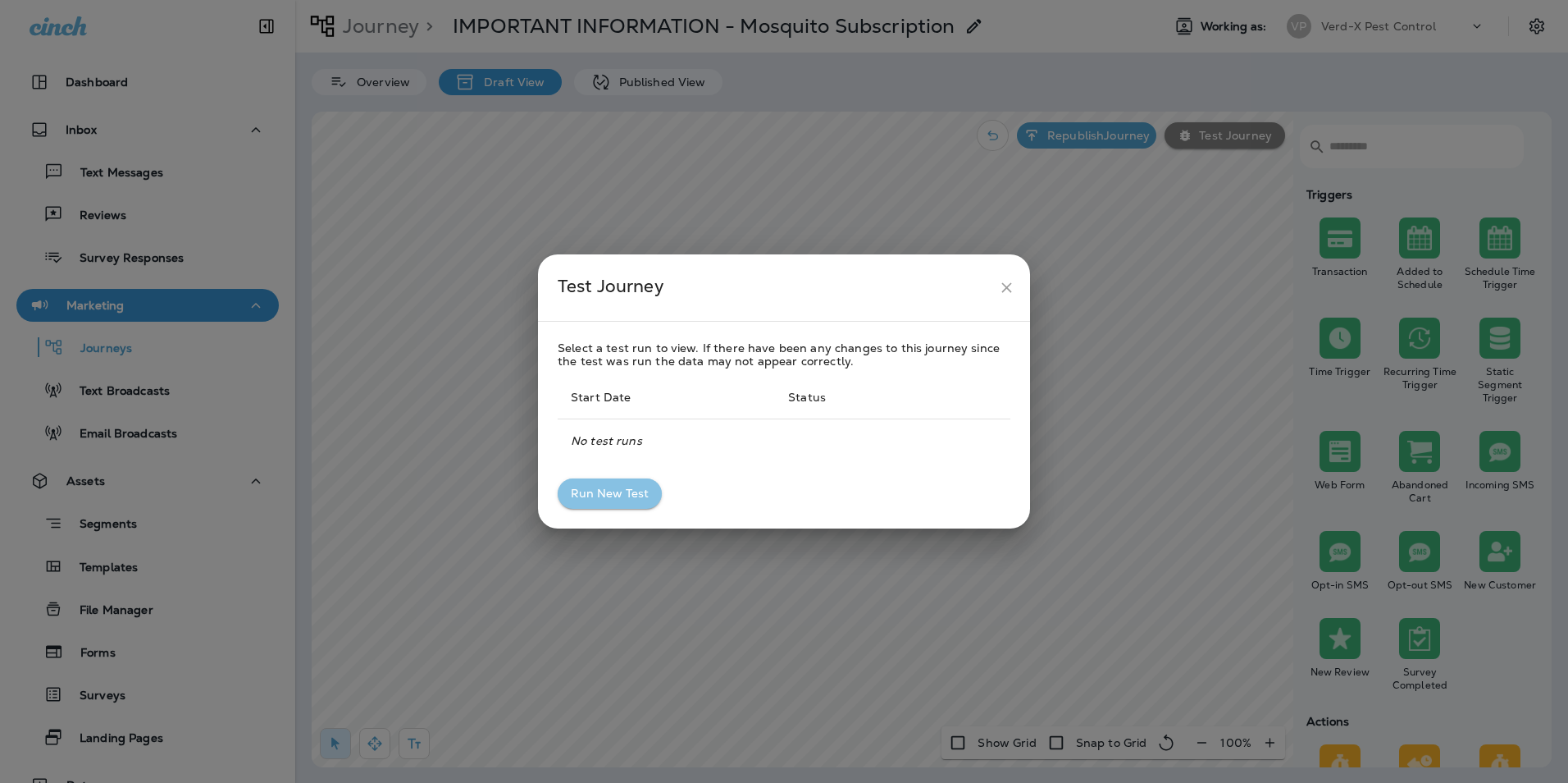
click at [605, 485] on button "Run New Test" at bounding box center [609, 493] width 104 height 31
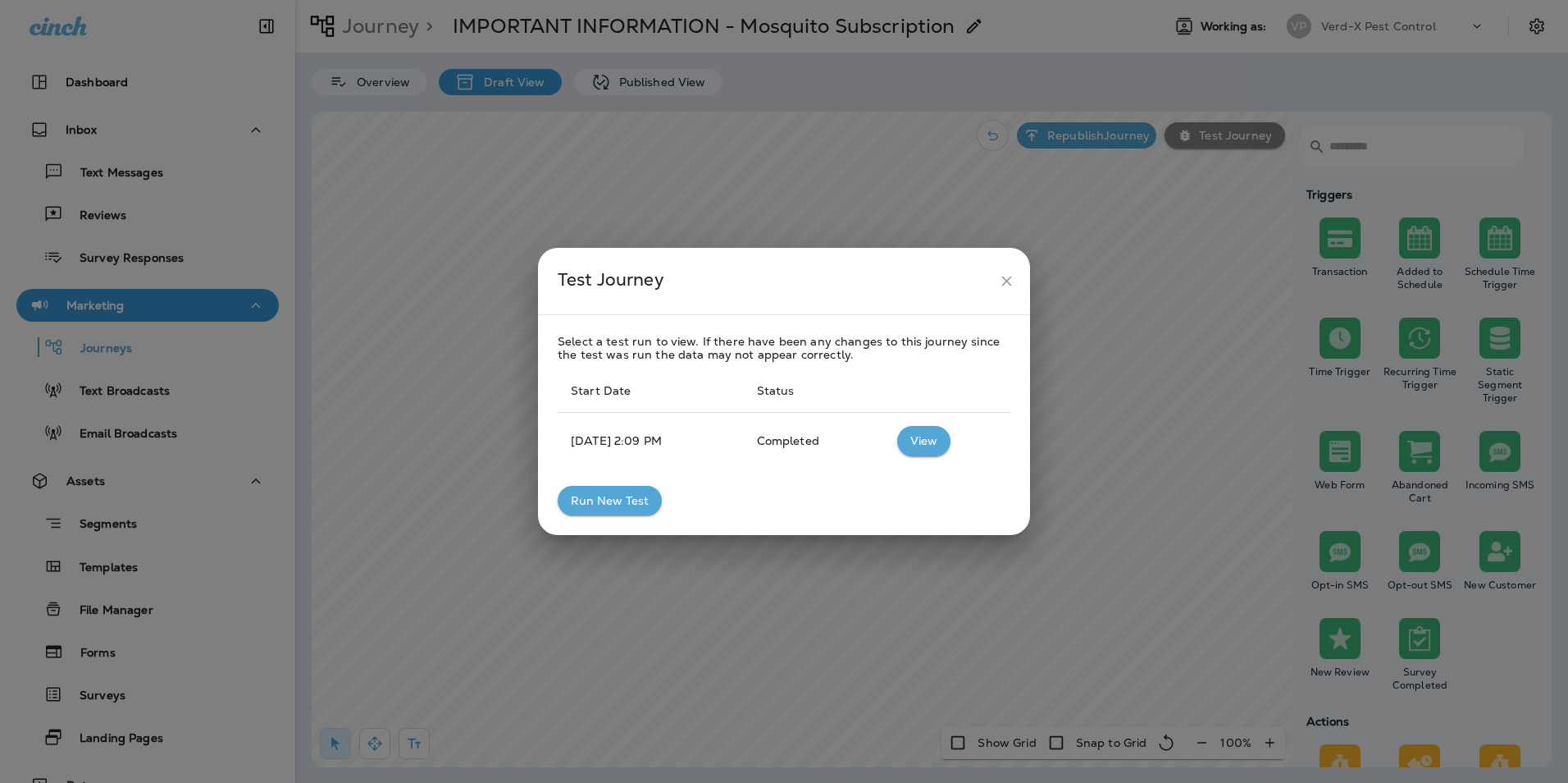
click at [942, 438] on button "View" at bounding box center [923, 441] width 53 height 31
click at [936, 441] on button "View" at bounding box center [923, 441] width 53 height 31
click at [606, 496] on button "Run New Test" at bounding box center [609, 501] width 104 height 31
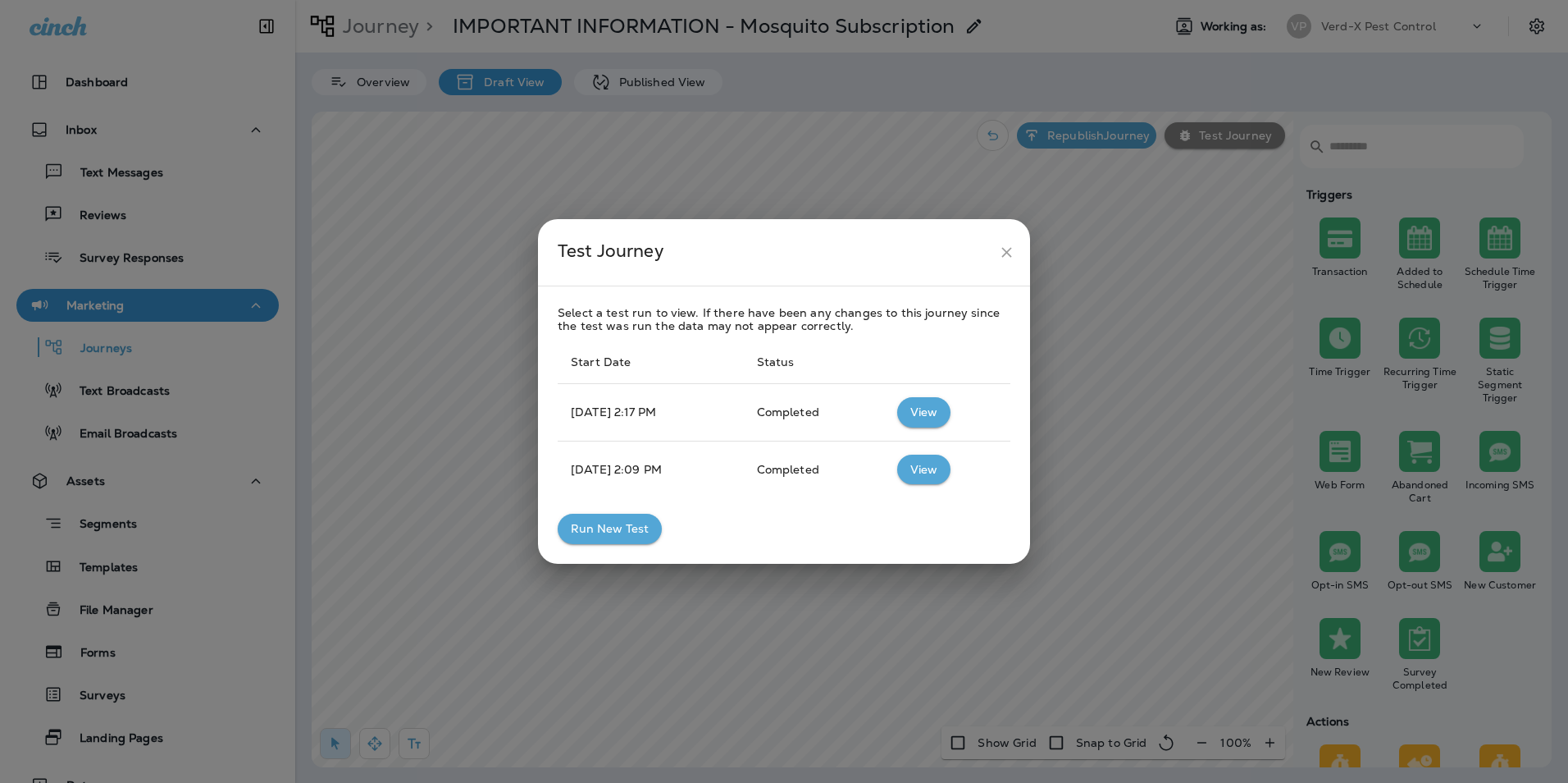
click at [934, 409] on button "View" at bounding box center [923, 413] width 53 height 31
click at [1005, 249] on icon "close" at bounding box center [1006, 253] width 17 height 17
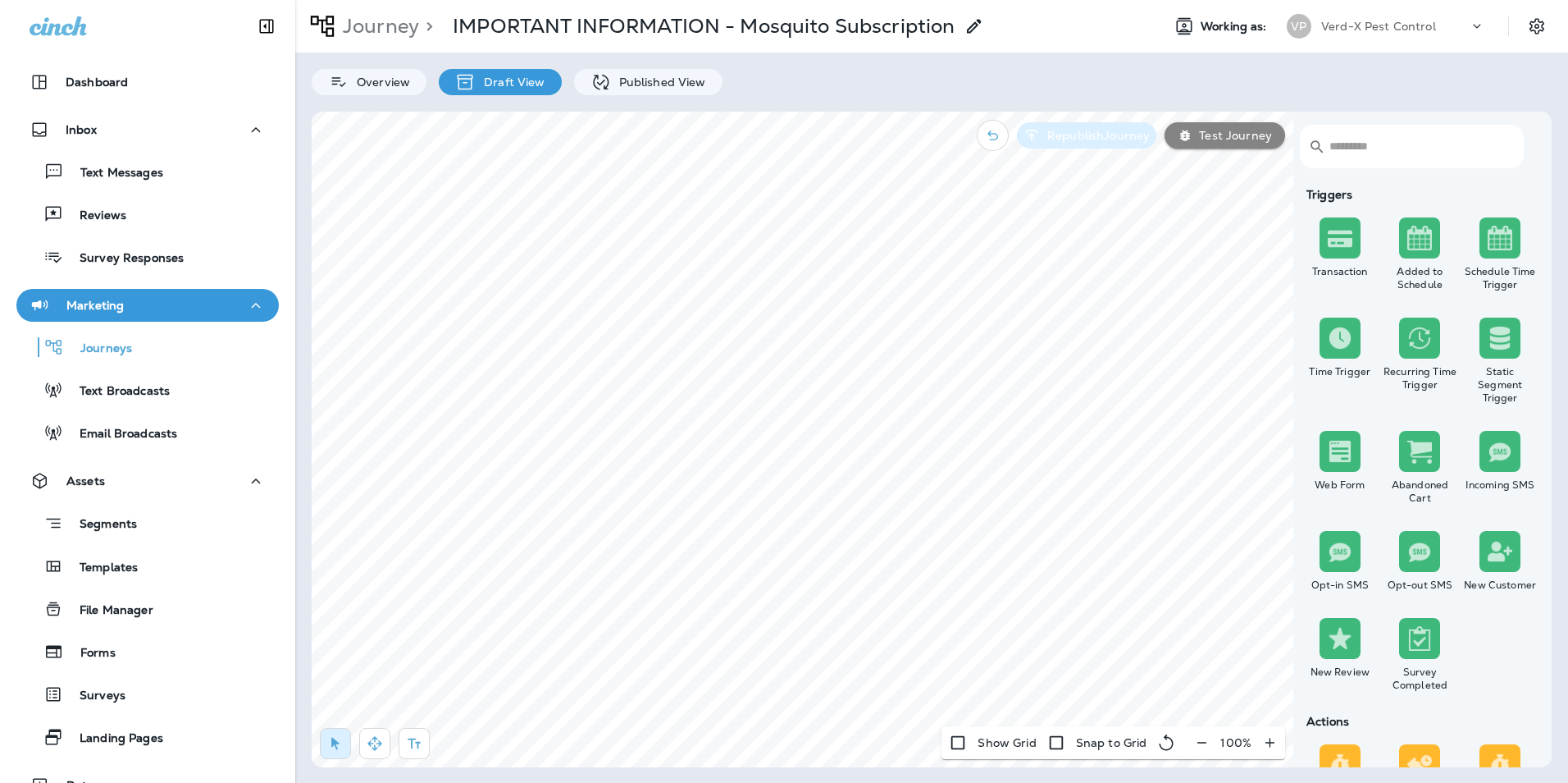
click at [1089, 139] on p "Republish Journey" at bounding box center [1095, 135] width 109 height 13
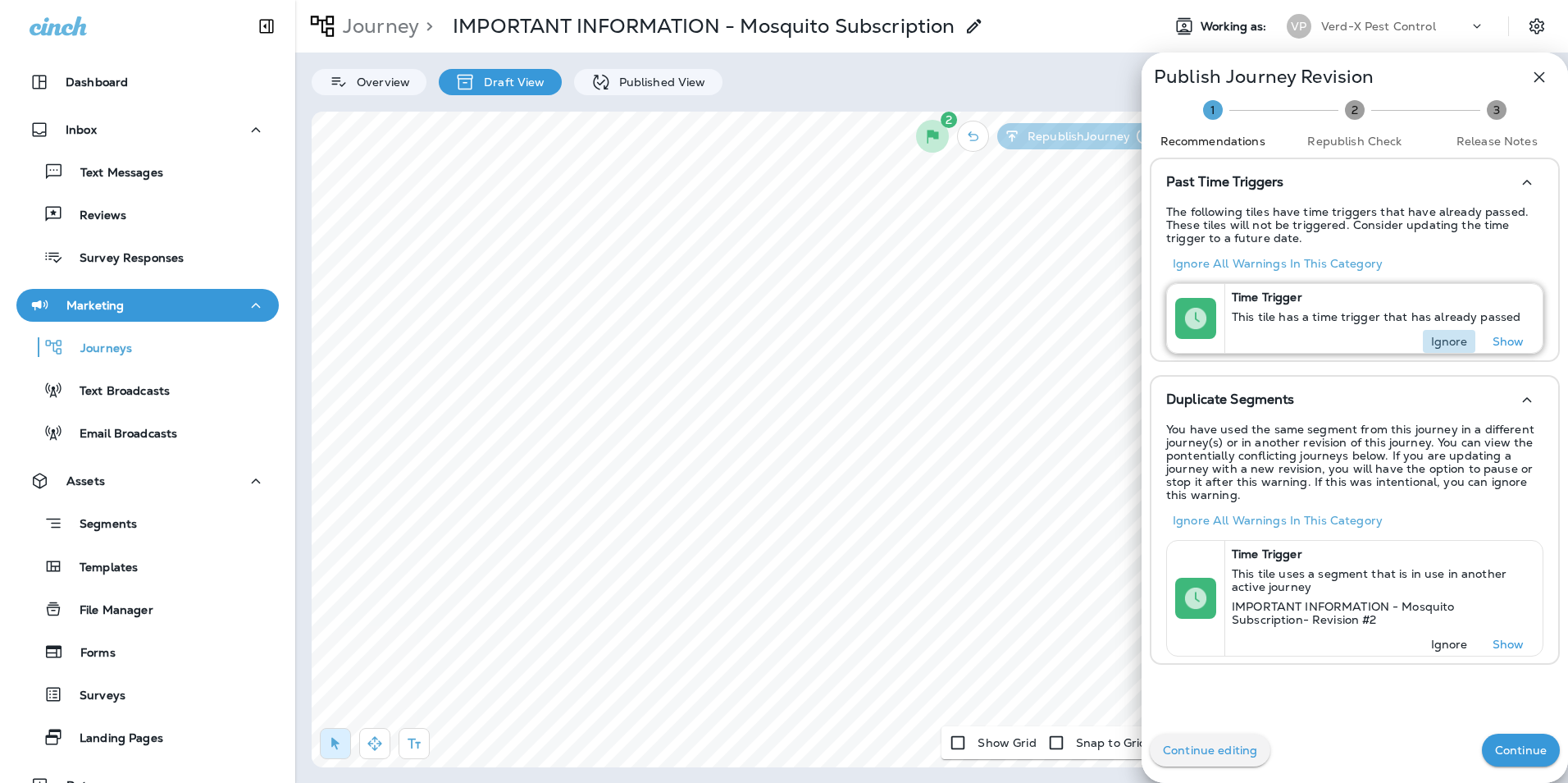
click at [1432, 347] on p "Ignore" at bounding box center [1449, 341] width 37 height 13
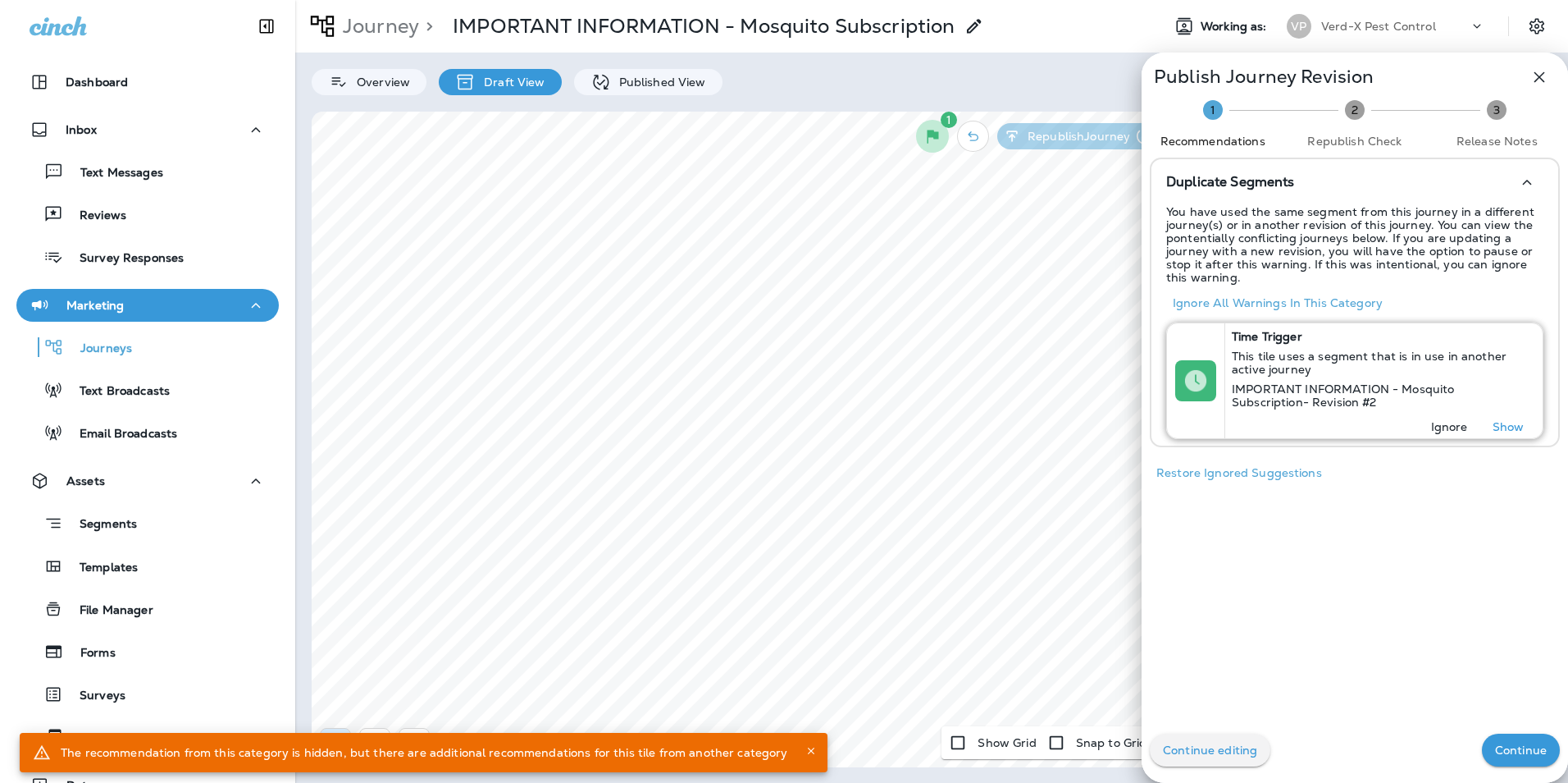
click at [1446, 427] on p "Ignore" at bounding box center [1449, 426] width 37 height 13
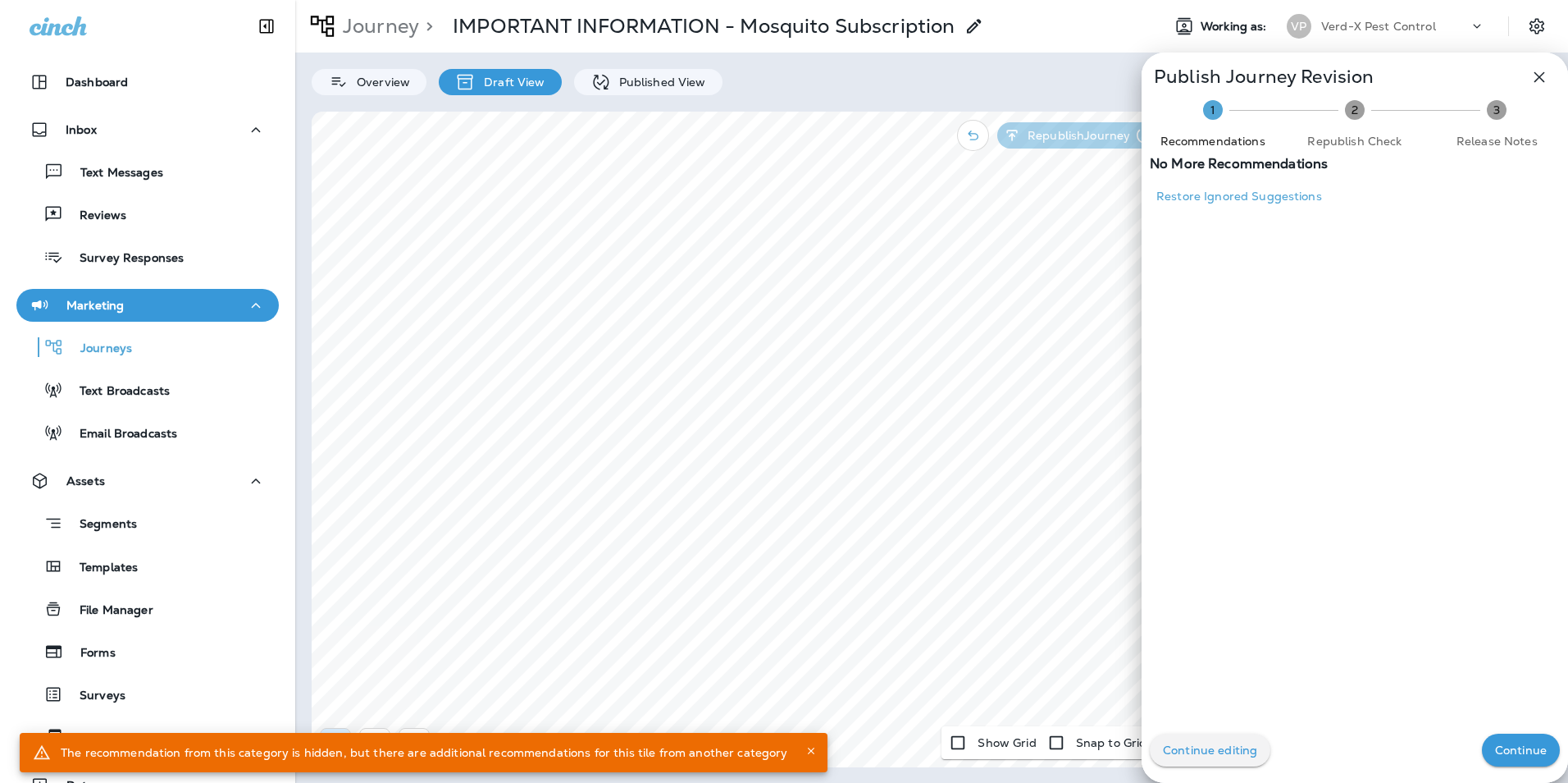
click at [1528, 752] on p "Continue" at bounding box center [1521, 749] width 52 height 13
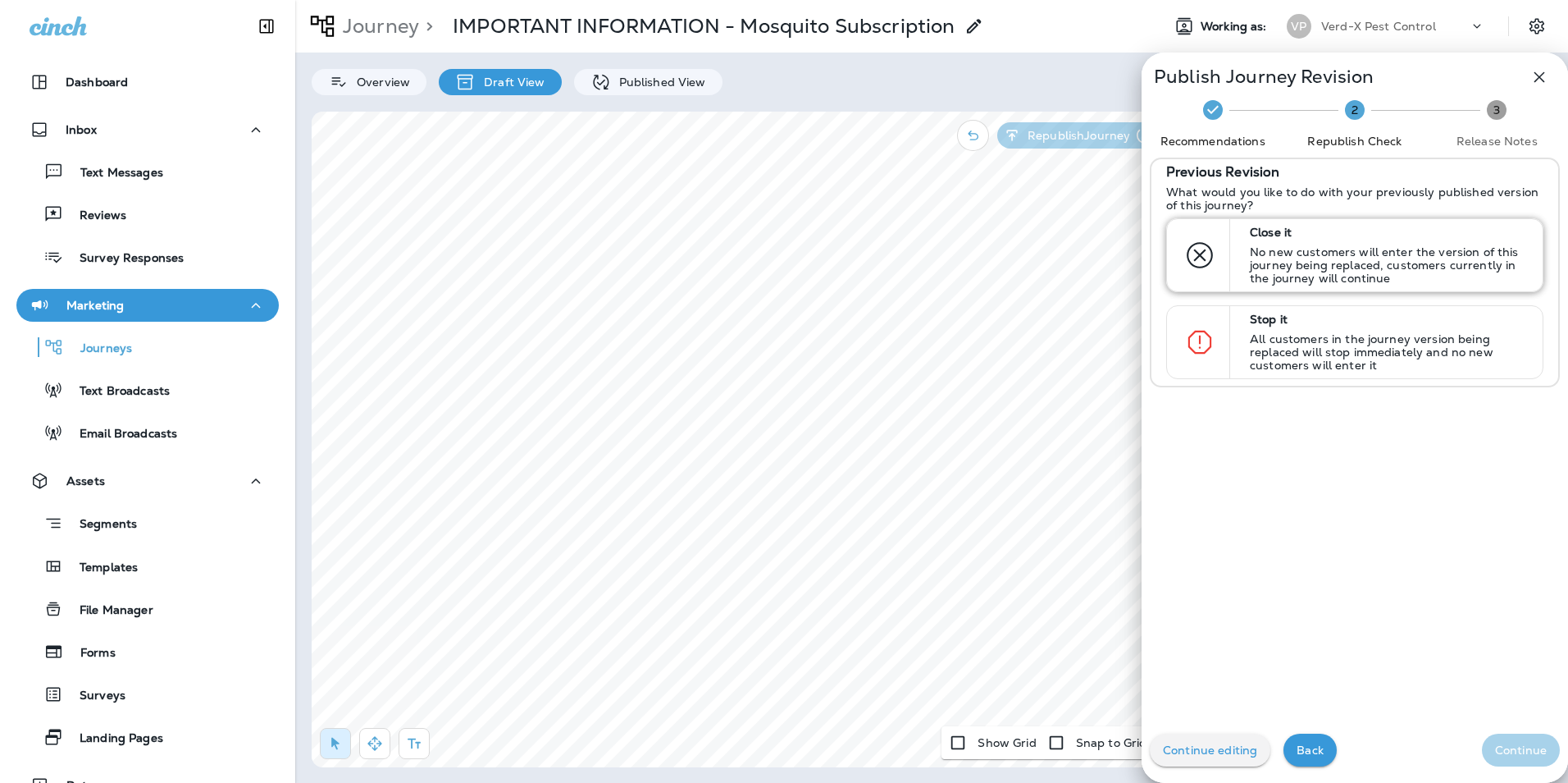
click at [1316, 241] on div "Close it No new customers will enter the version of this journey being replaced…" at bounding box center [1389, 254] width 291 height 72
click at [1506, 747] on p "Continue" at bounding box center [1521, 749] width 52 height 13
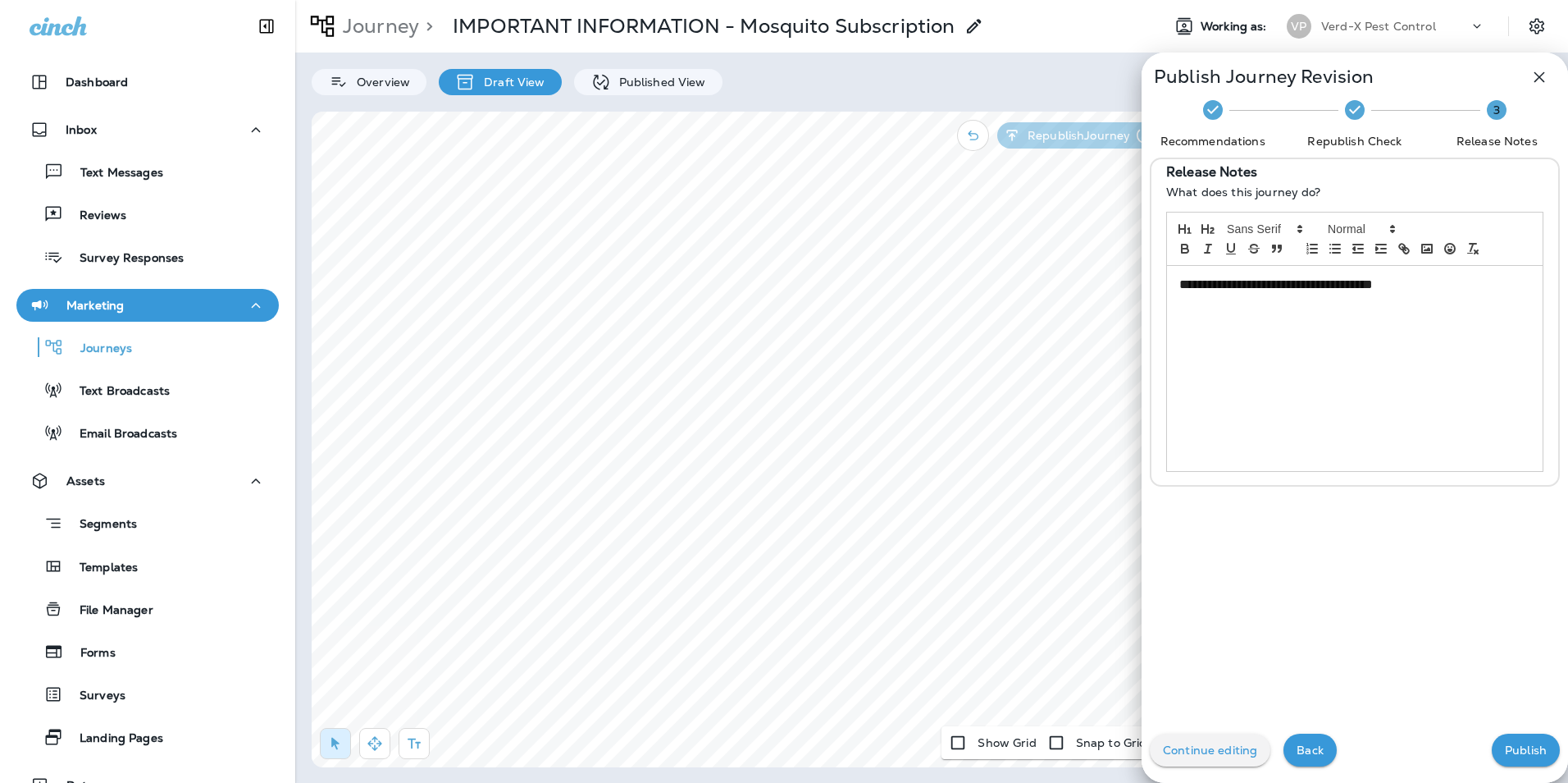
click at [1393, 295] on div "**********" at bounding box center [1355, 369] width 375 height 205
click at [1422, 286] on p "**********" at bounding box center [1350, 285] width 342 height 19
drag, startPoint x: 1422, startPoint y: 286, endPoint x: 1132, endPoint y: 298, distance: 290.2
click at [1142, 298] on div "**********" at bounding box center [1355, 322] width 426 height 329
click at [1509, 747] on p "Publish" at bounding box center [1526, 749] width 42 height 13
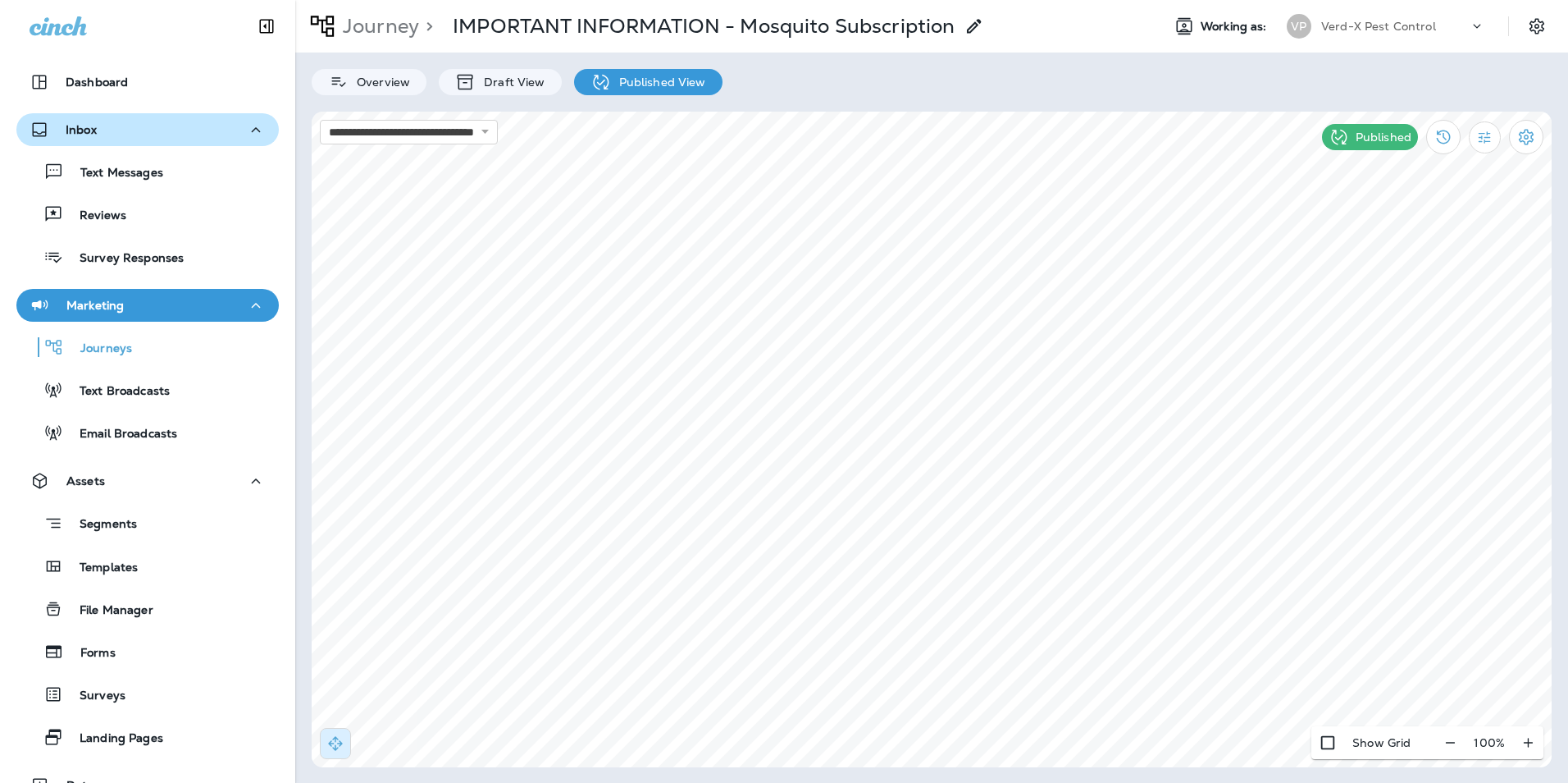
click at [87, 131] on p "Inbox" at bounding box center [80, 129] width 31 height 13
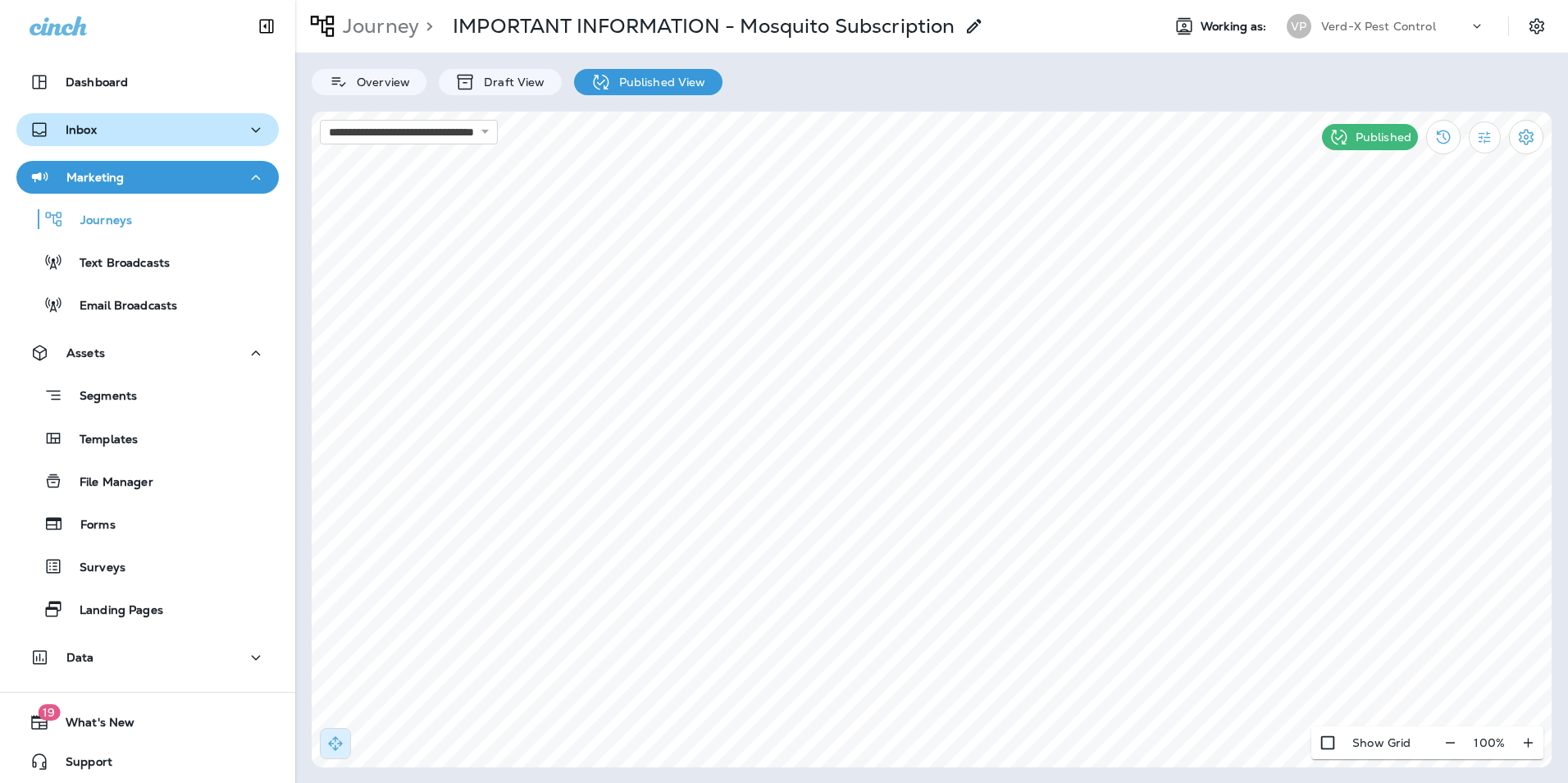
click at [87, 131] on p "Inbox" at bounding box center [80, 129] width 31 height 13
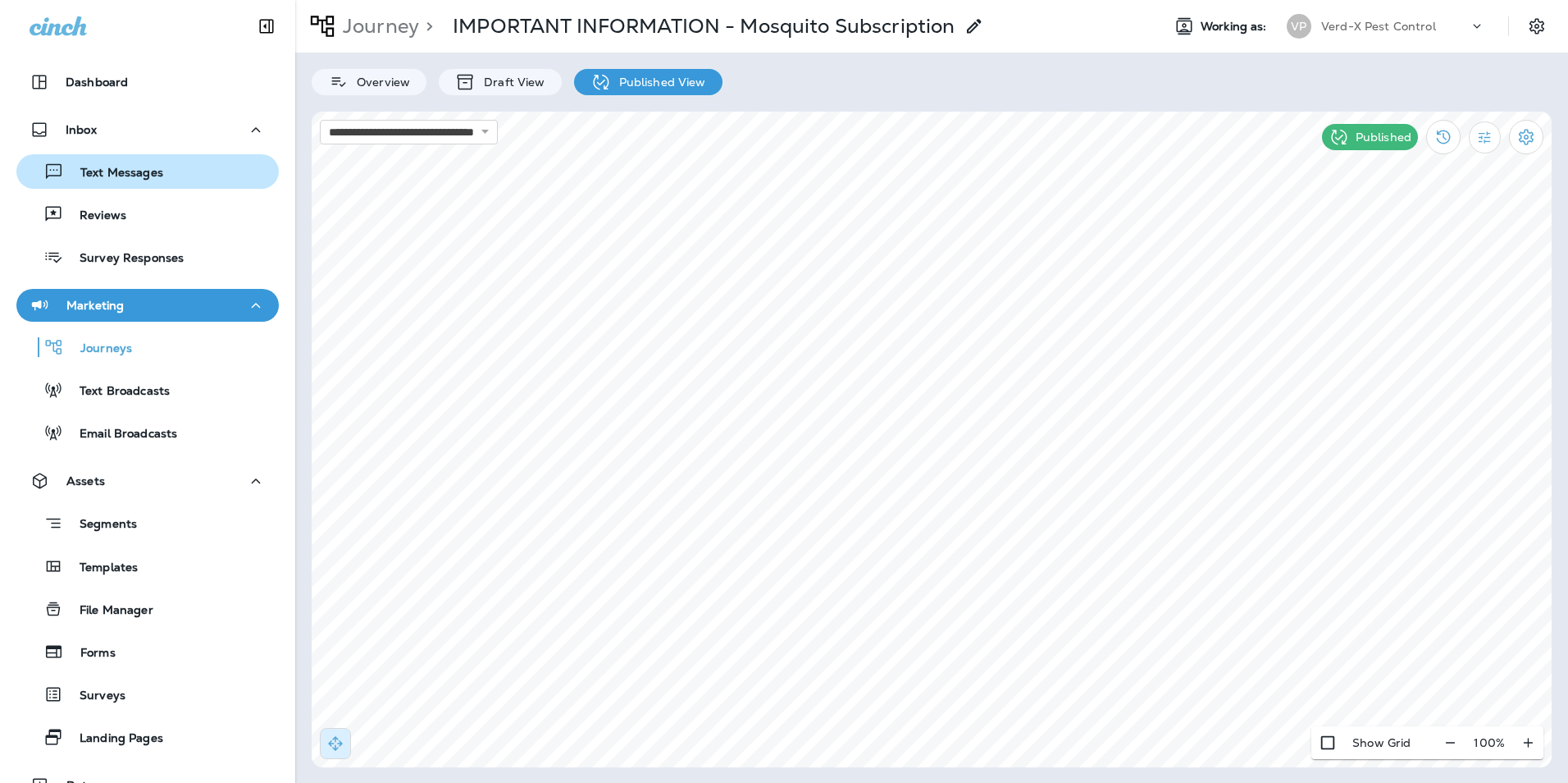
click at [103, 185] on button "Text Messages" at bounding box center [147, 171] width 263 height 35
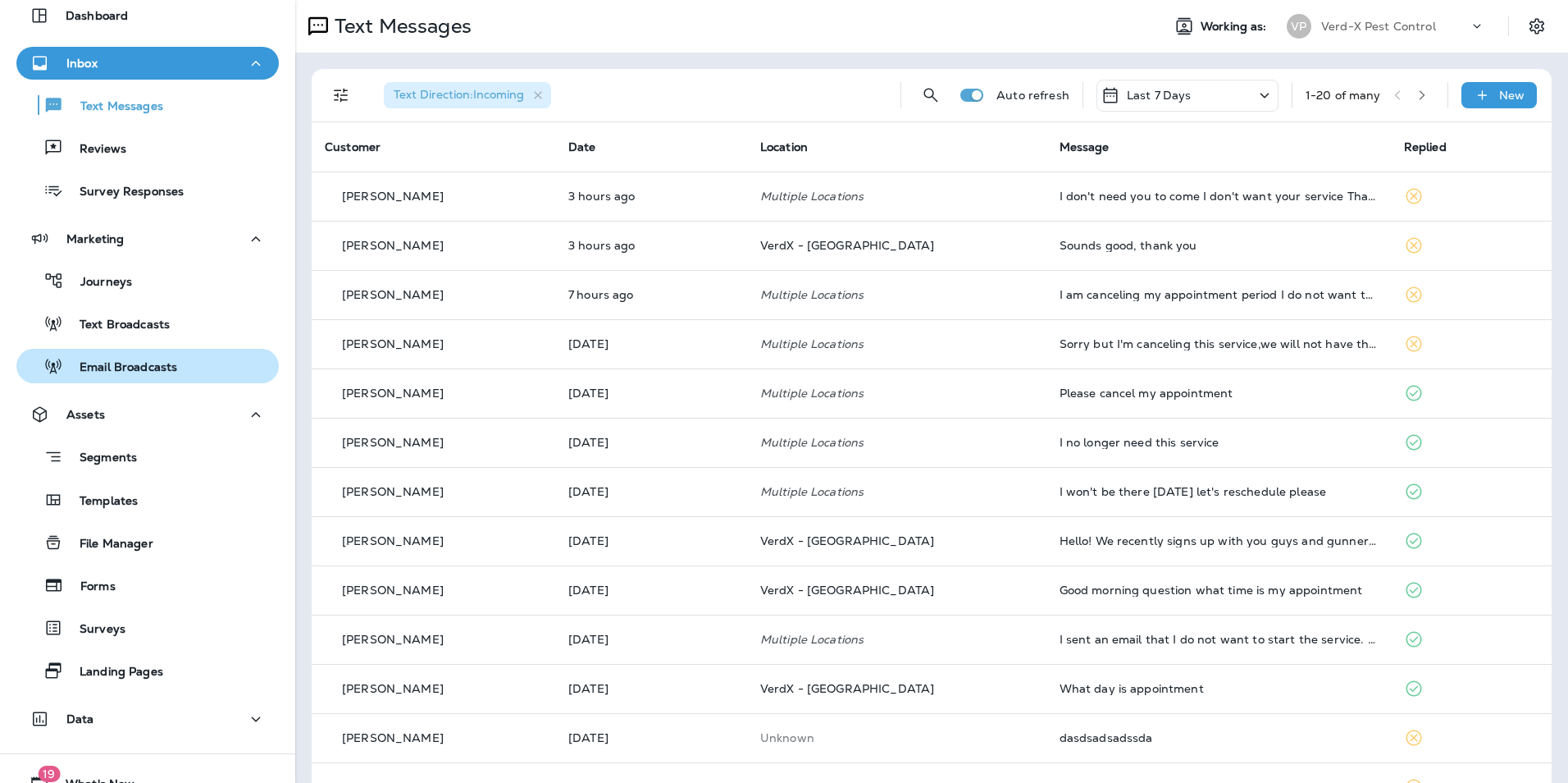
scroll to position [132, 0]
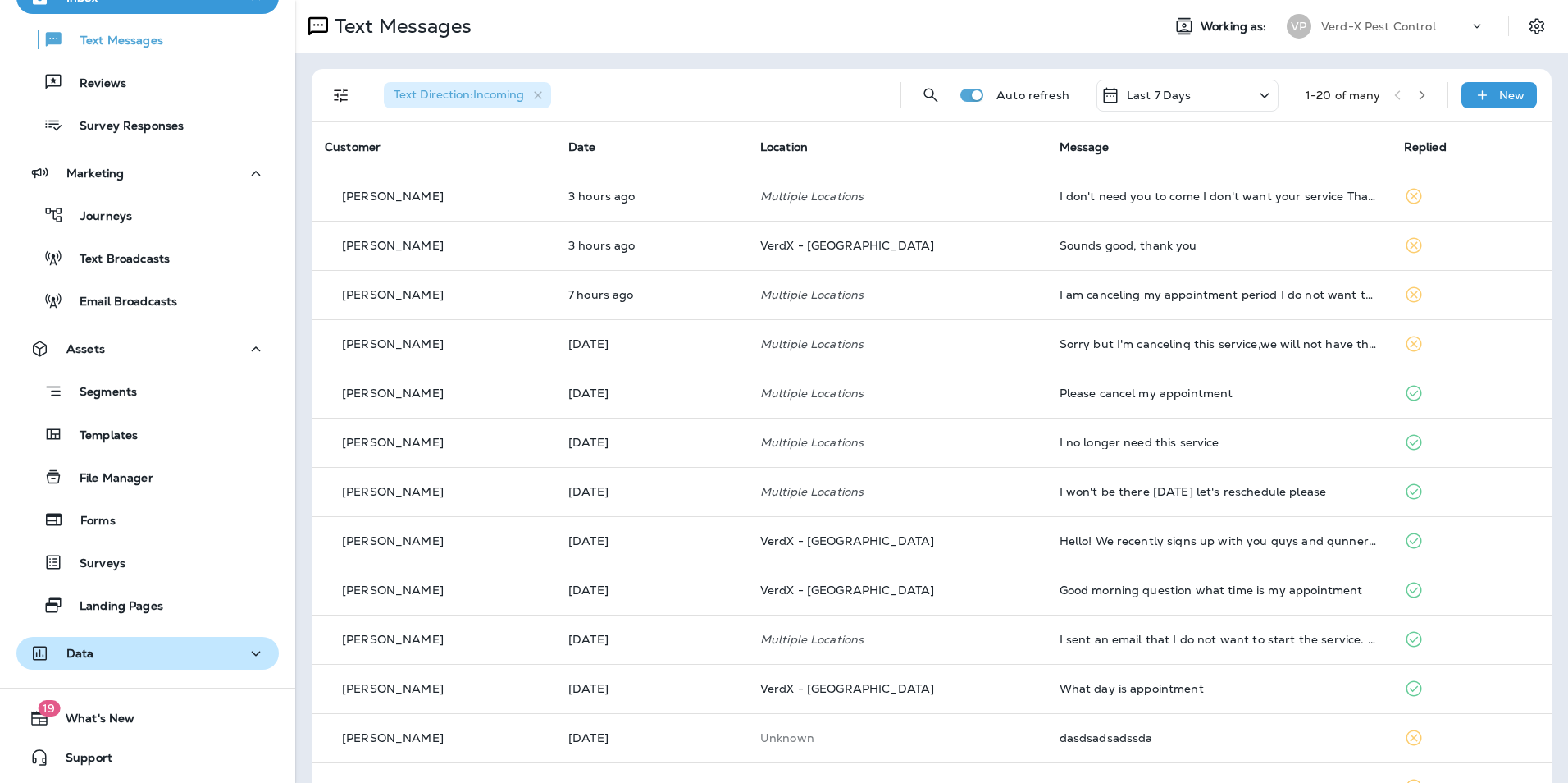
click at [105, 665] on button "Data" at bounding box center [147, 652] width 263 height 33
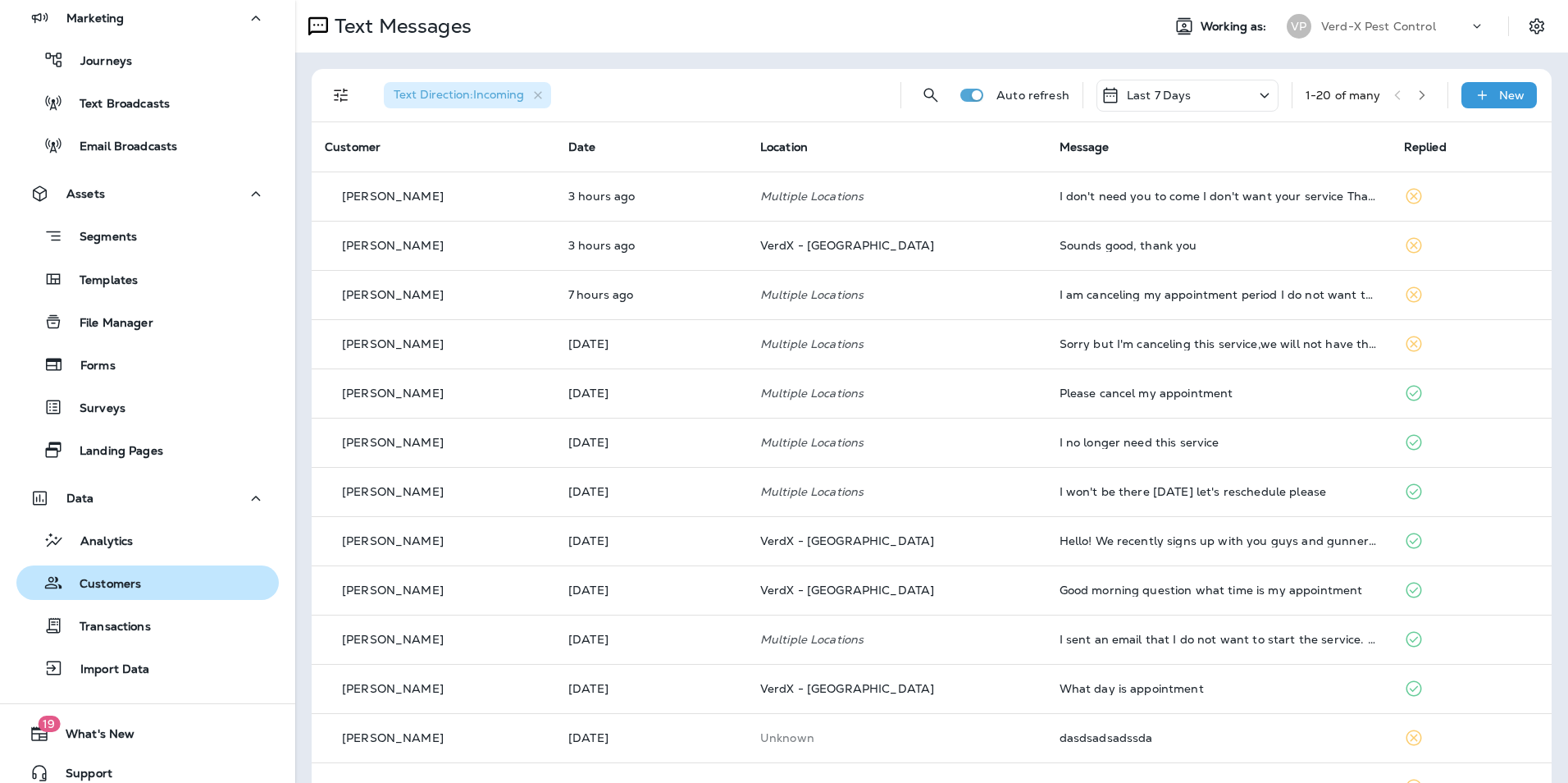
scroll to position [303, 0]
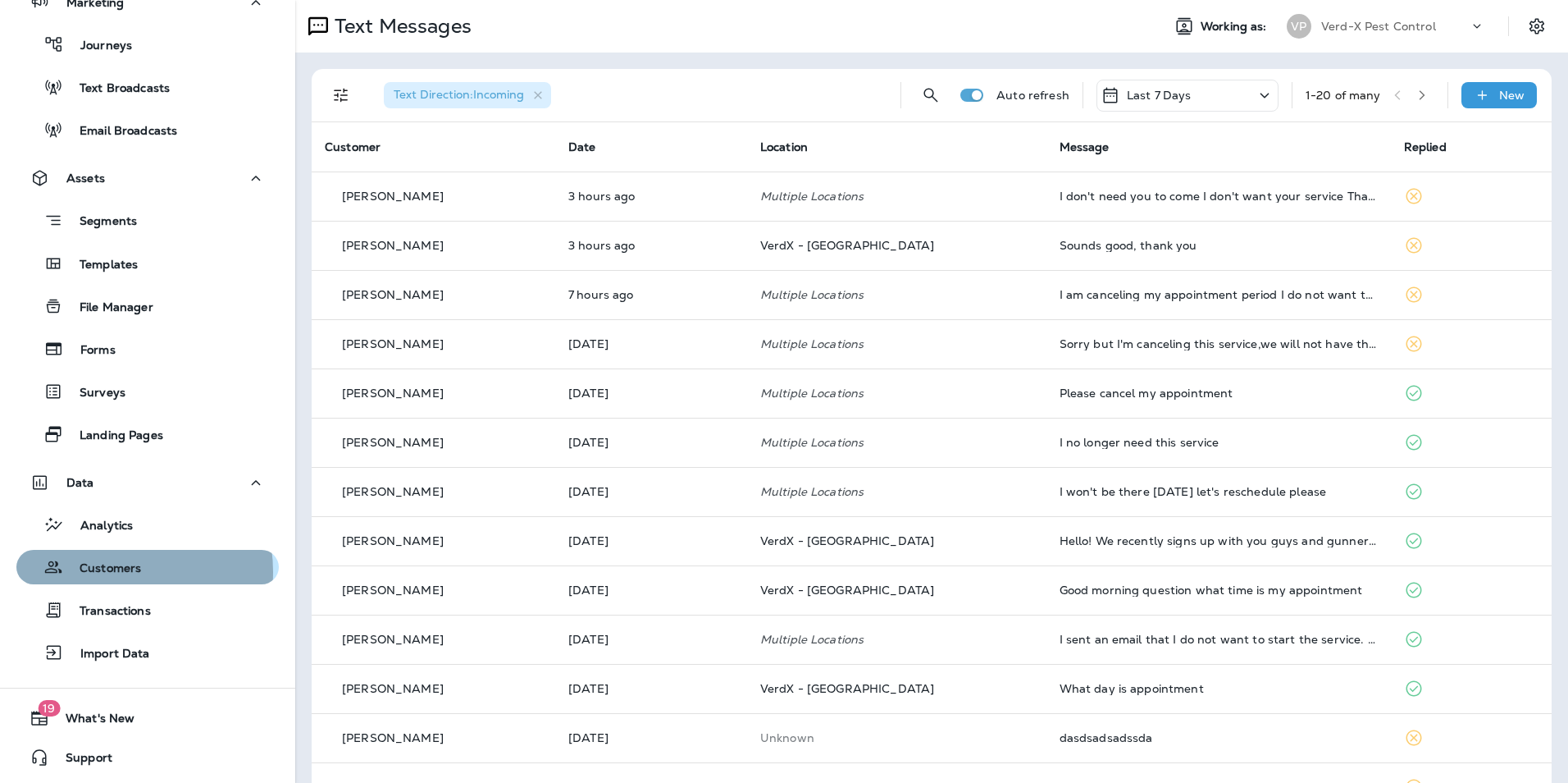
click at [104, 572] on p "Customers" at bounding box center [103, 569] width 78 height 15
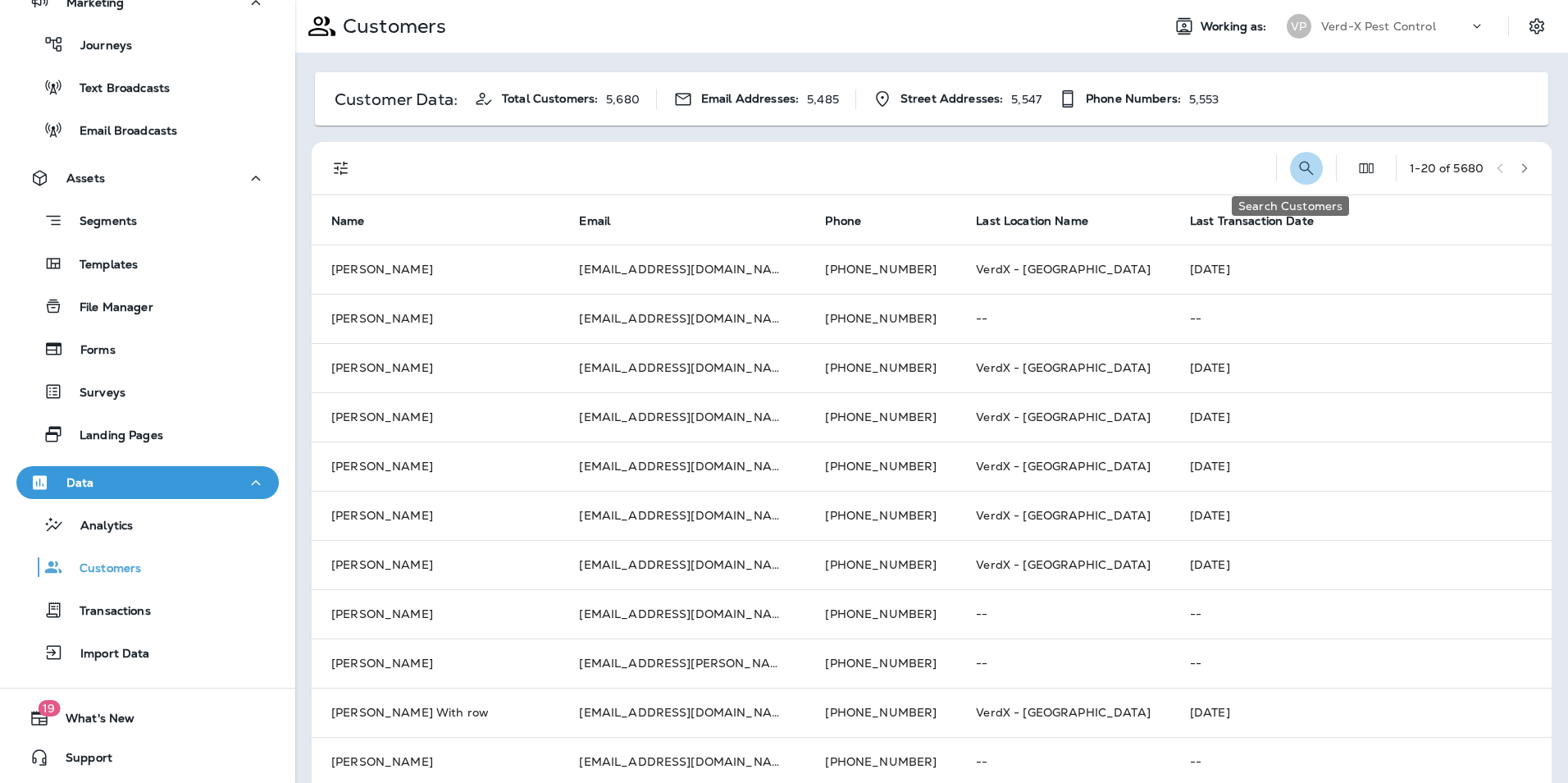
click at [1299, 163] on icon "Search Customers" at bounding box center [1306, 168] width 19 height 19
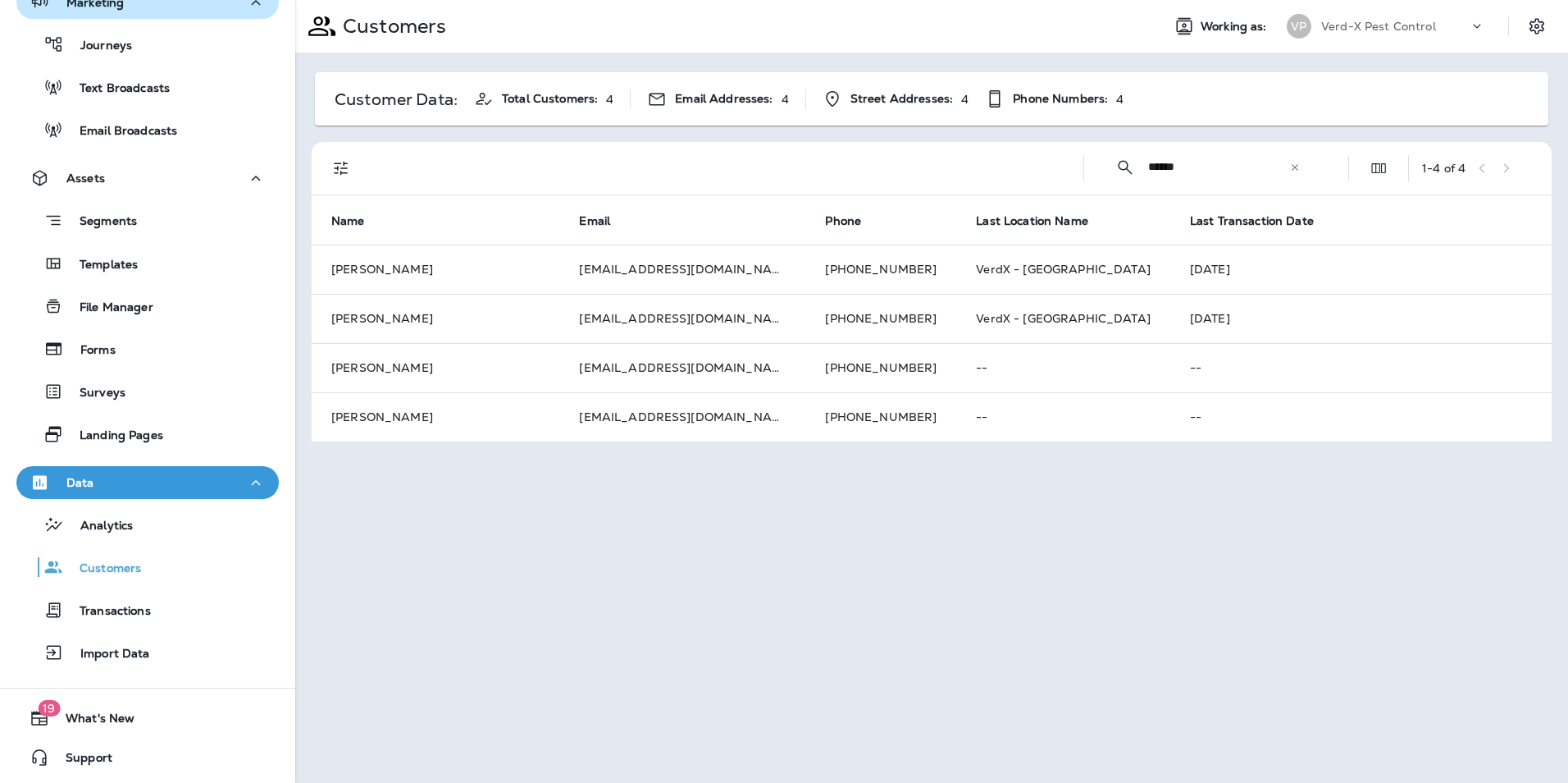
type input "******"
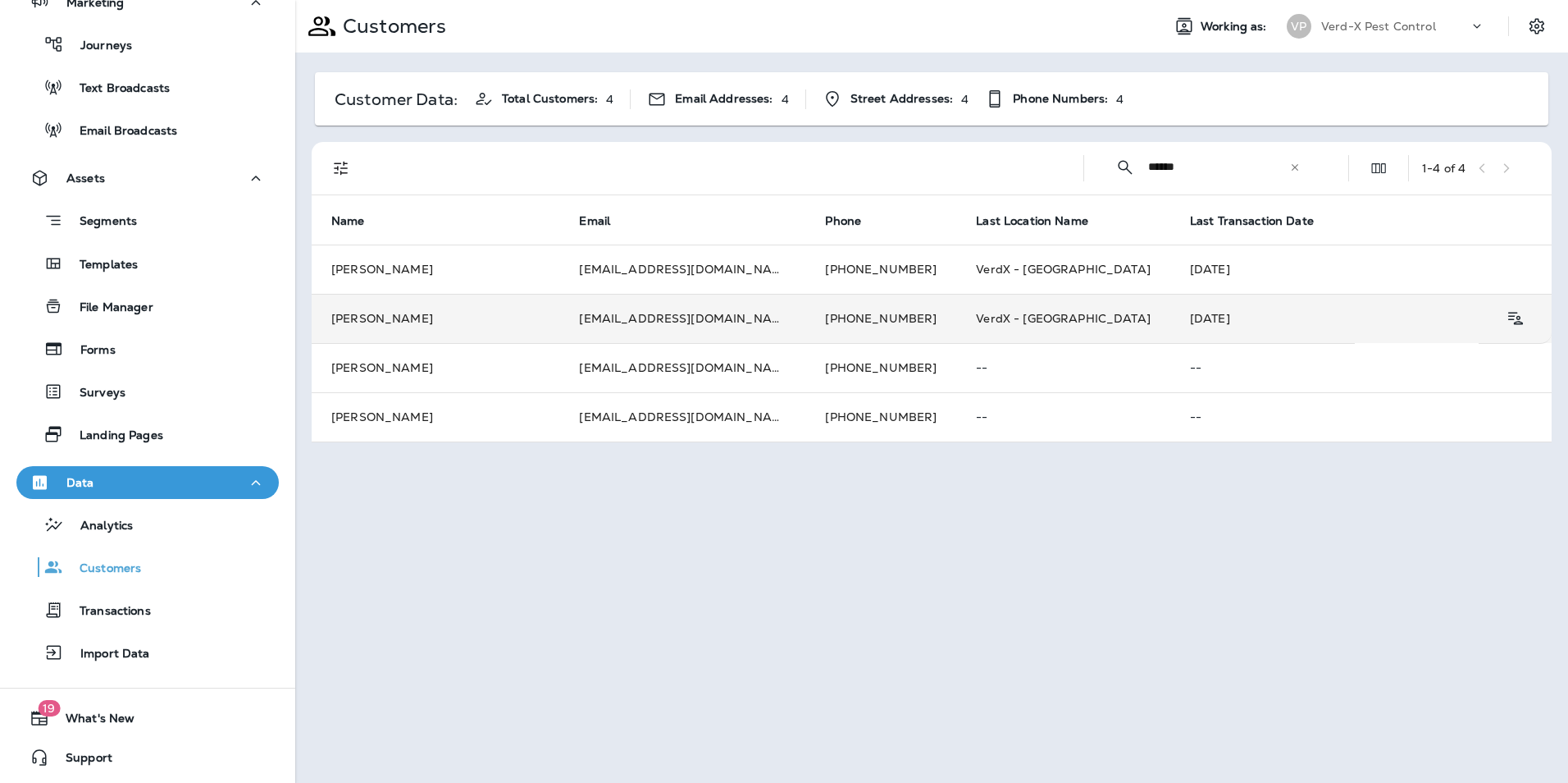
click at [501, 314] on td "Arturo Franco" at bounding box center [435, 319] width 247 height 49
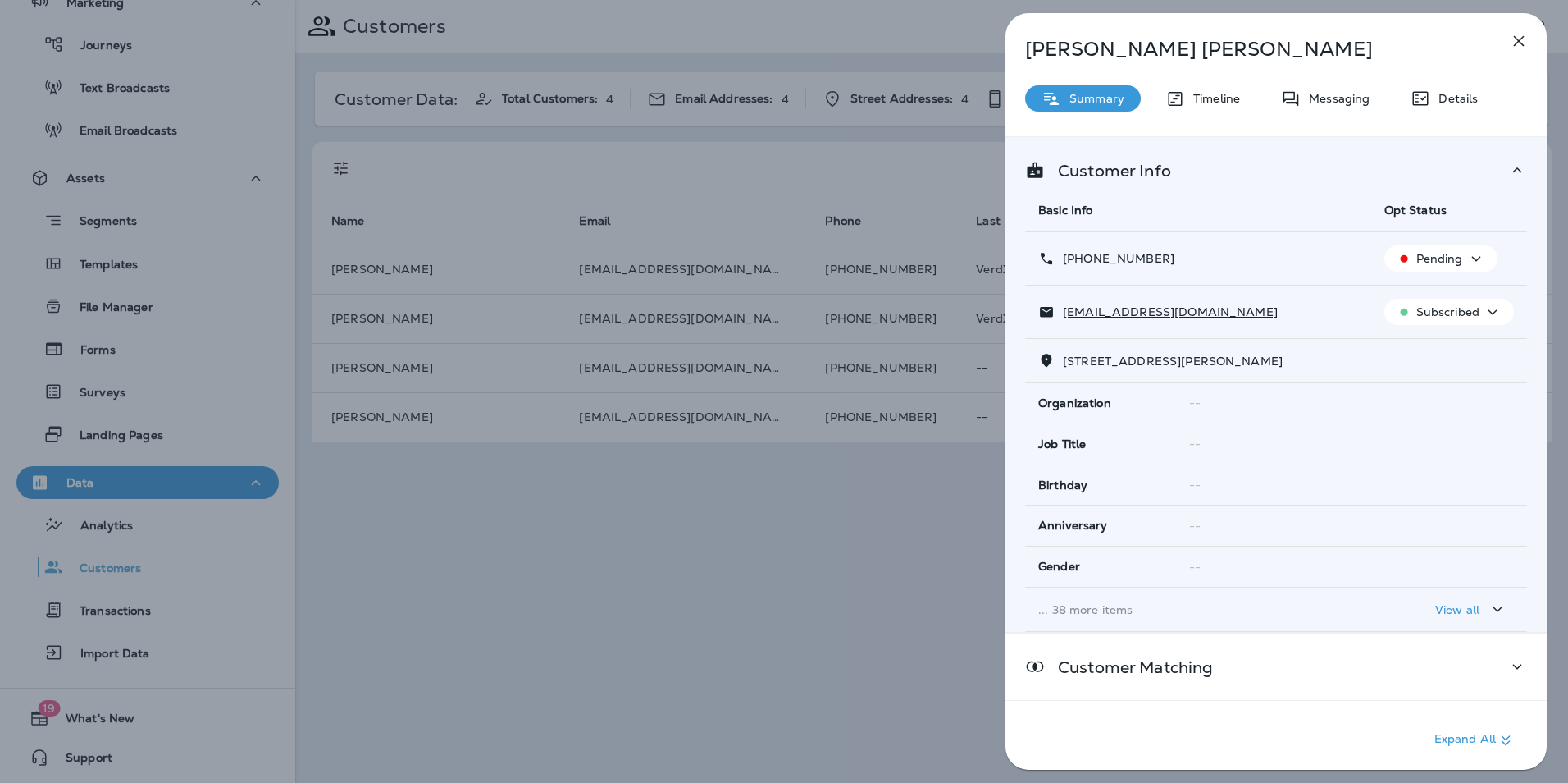
click at [1331, 106] on div "Messaging" at bounding box center [1325, 98] width 121 height 26
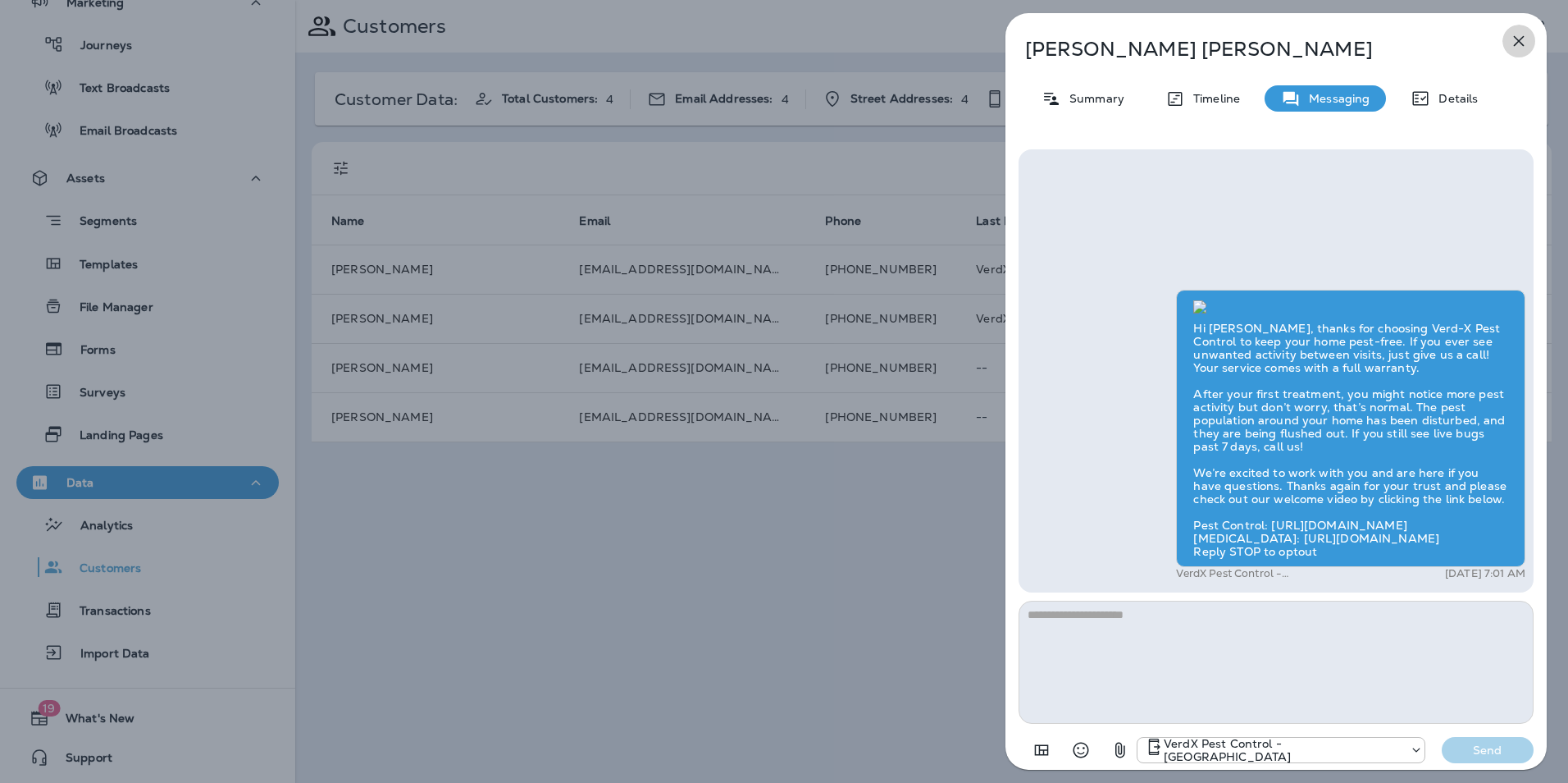
click at [1521, 39] on icon "button" at bounding box center [1519, 42] width 11 height 11
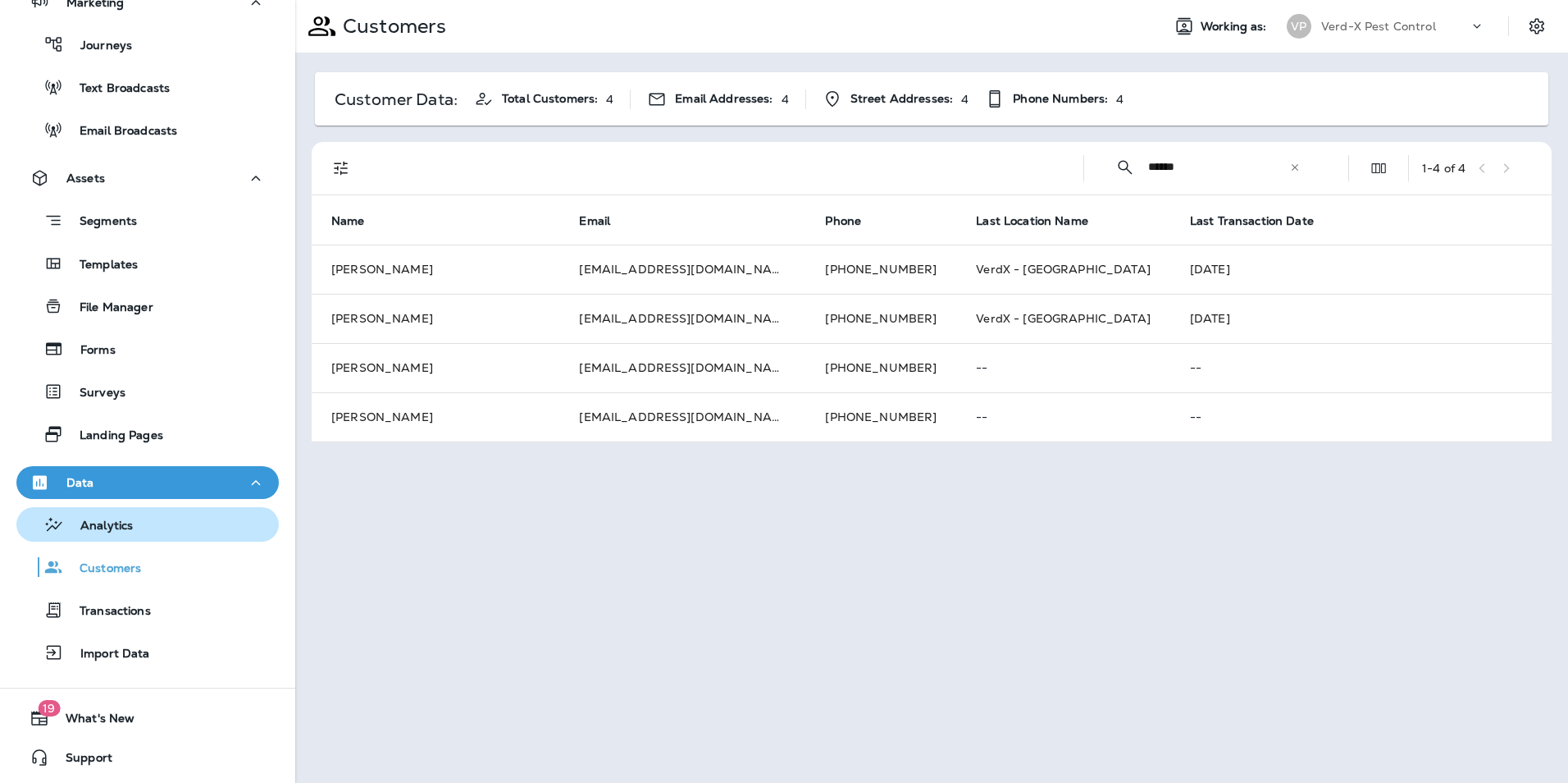
click at [112, 534] on div "Analytics" at bounding box center [78, 524] width 110 height 25
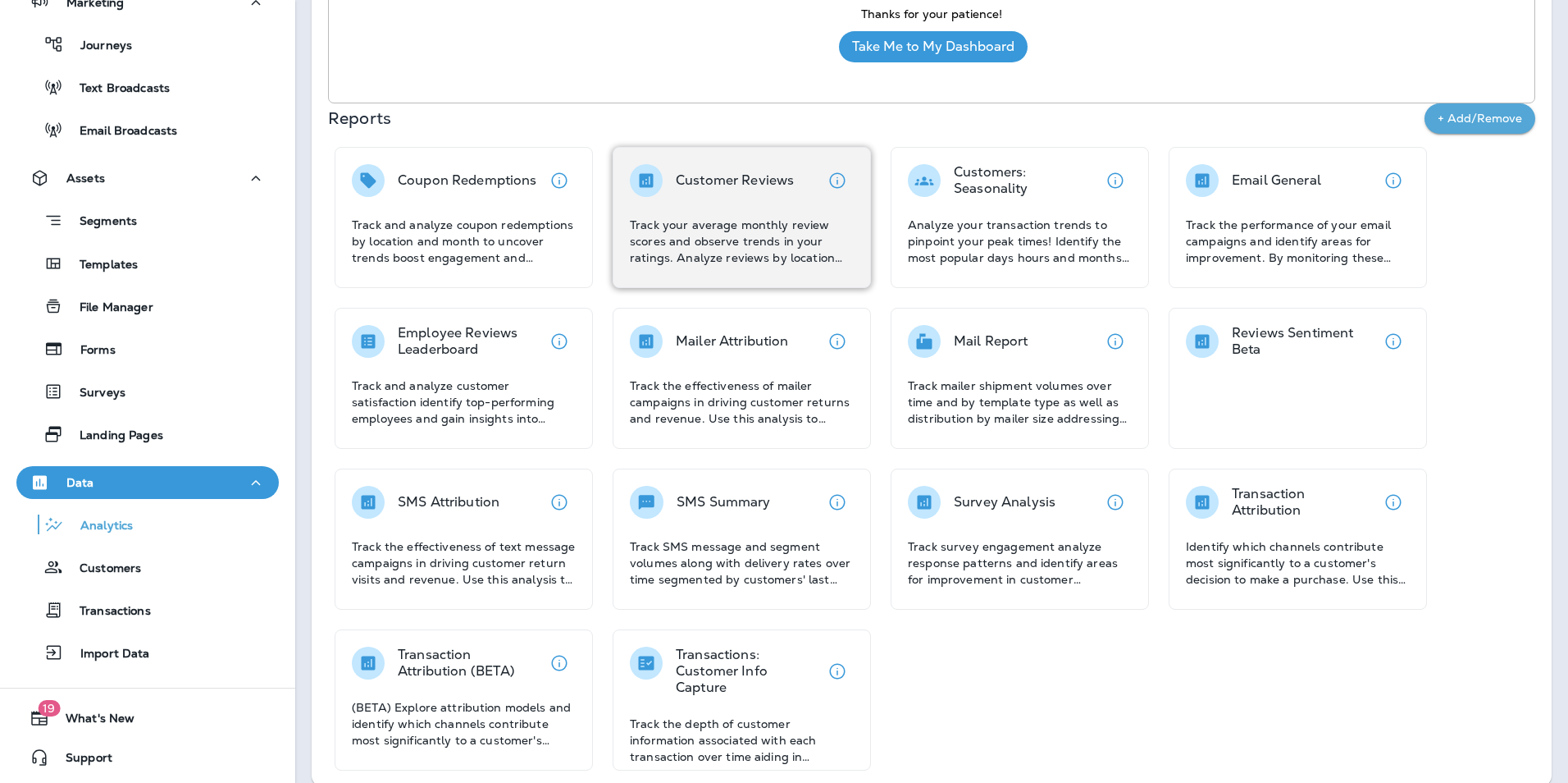
scroll to position [310, 0]
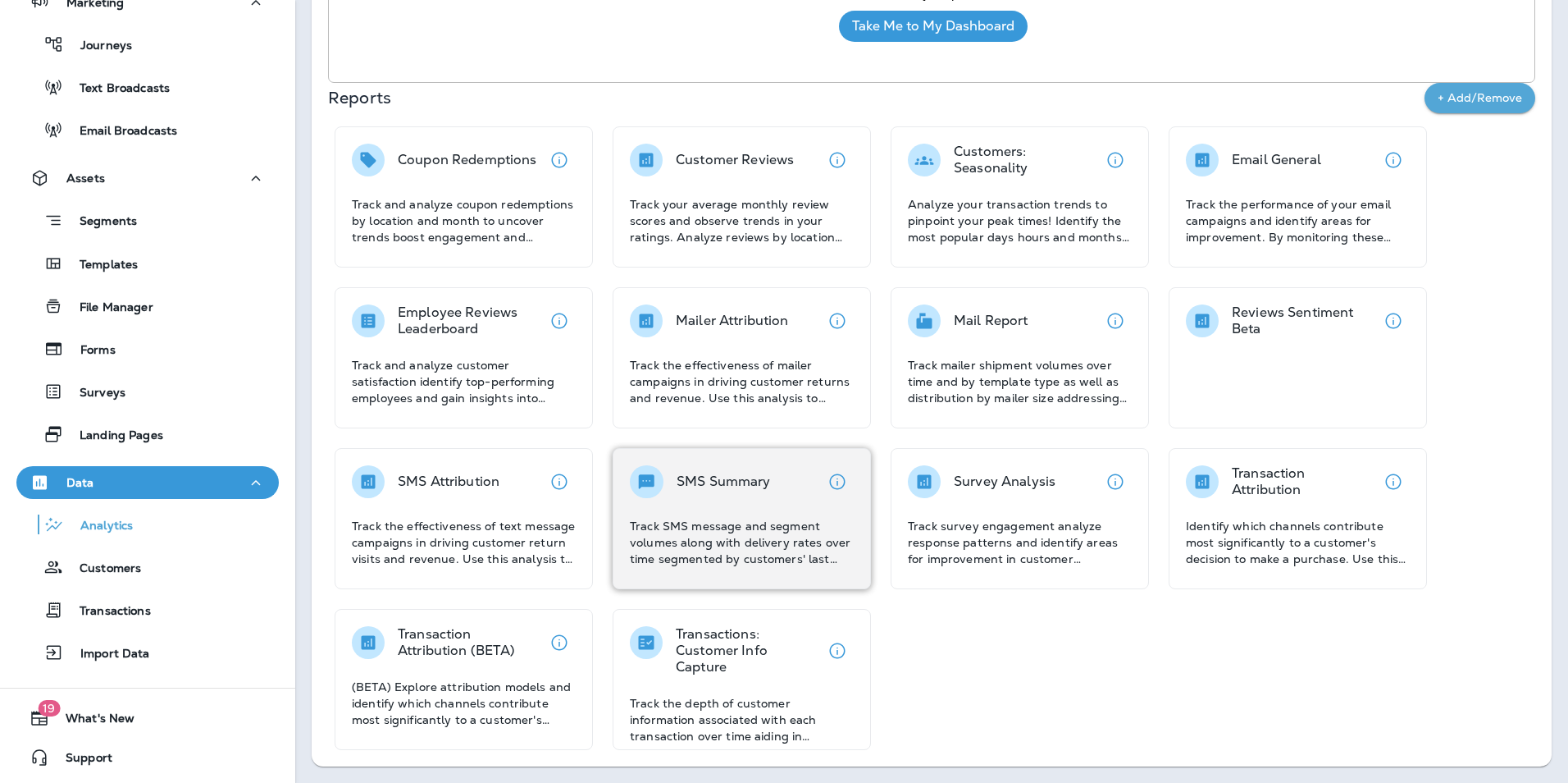
click at [754, 497] on div "SMS Summary" at bounding box center [723, 481] width 94 height 33
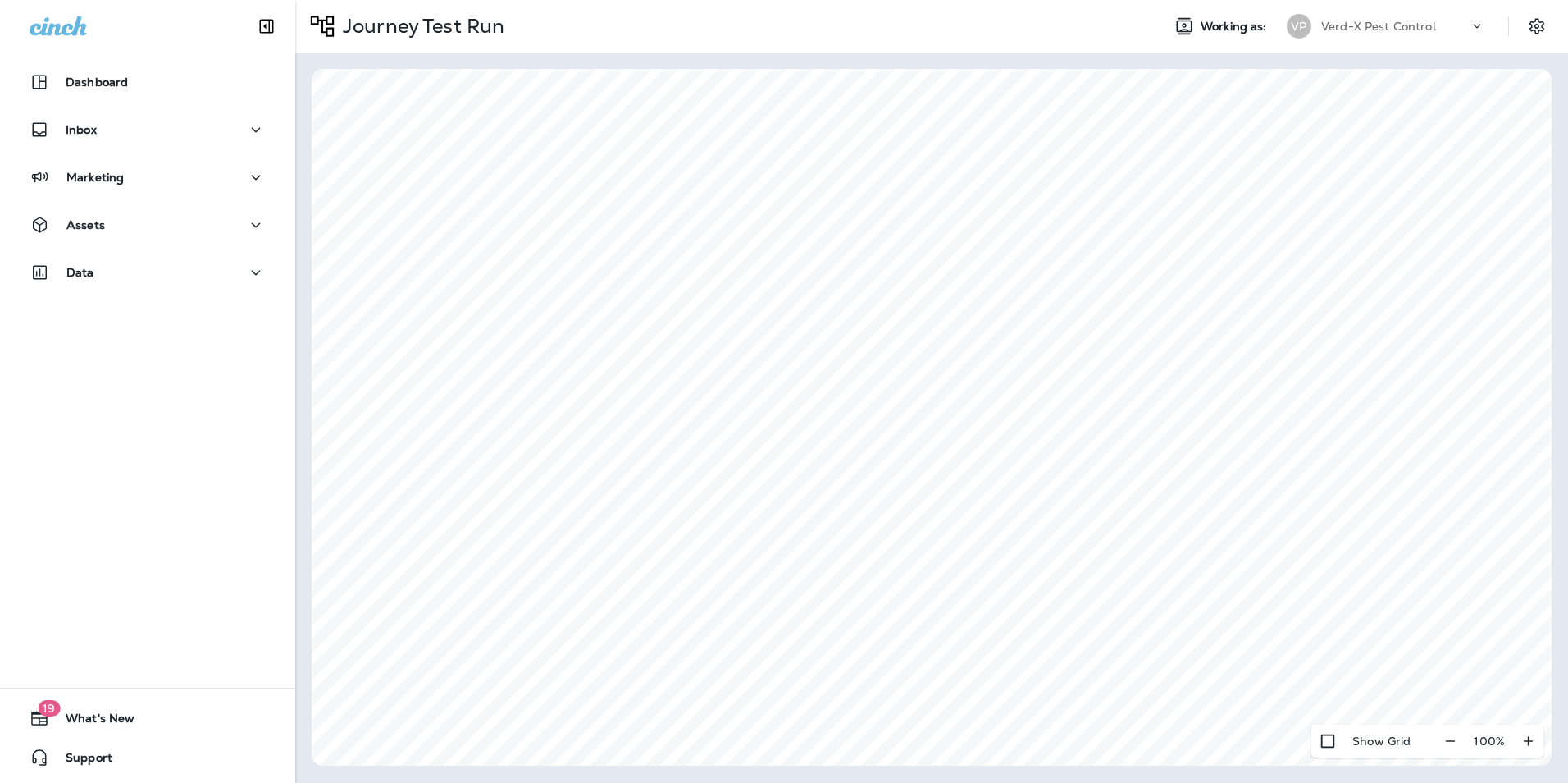
click at [245, 502] on div "Dashboard Inbox Marketing Assets Data 19 What's New Support" at bounding box center [147, 392] width 296 height 783
click at [188, 509] on div "Dashboard Inbox Marketing Assets Data 19 What's New Support Journey Test Run Wo…" at bounding box center [784, 392] width 1568 height 783
click at [261, 464] on div "Dashboard Inbox Marketing Assets Data 19 What's New Support" at bounding box center [147, 392] width 296 height 783
click at [265, 464] on div "Dashboard Inbox Marketing Assets Data 19 What's New Support" at bounding box center [147, 392] width 296 height 783
click at [1453, 743] on icon "button" at bounding box center [1450, 741] width 17 height 16
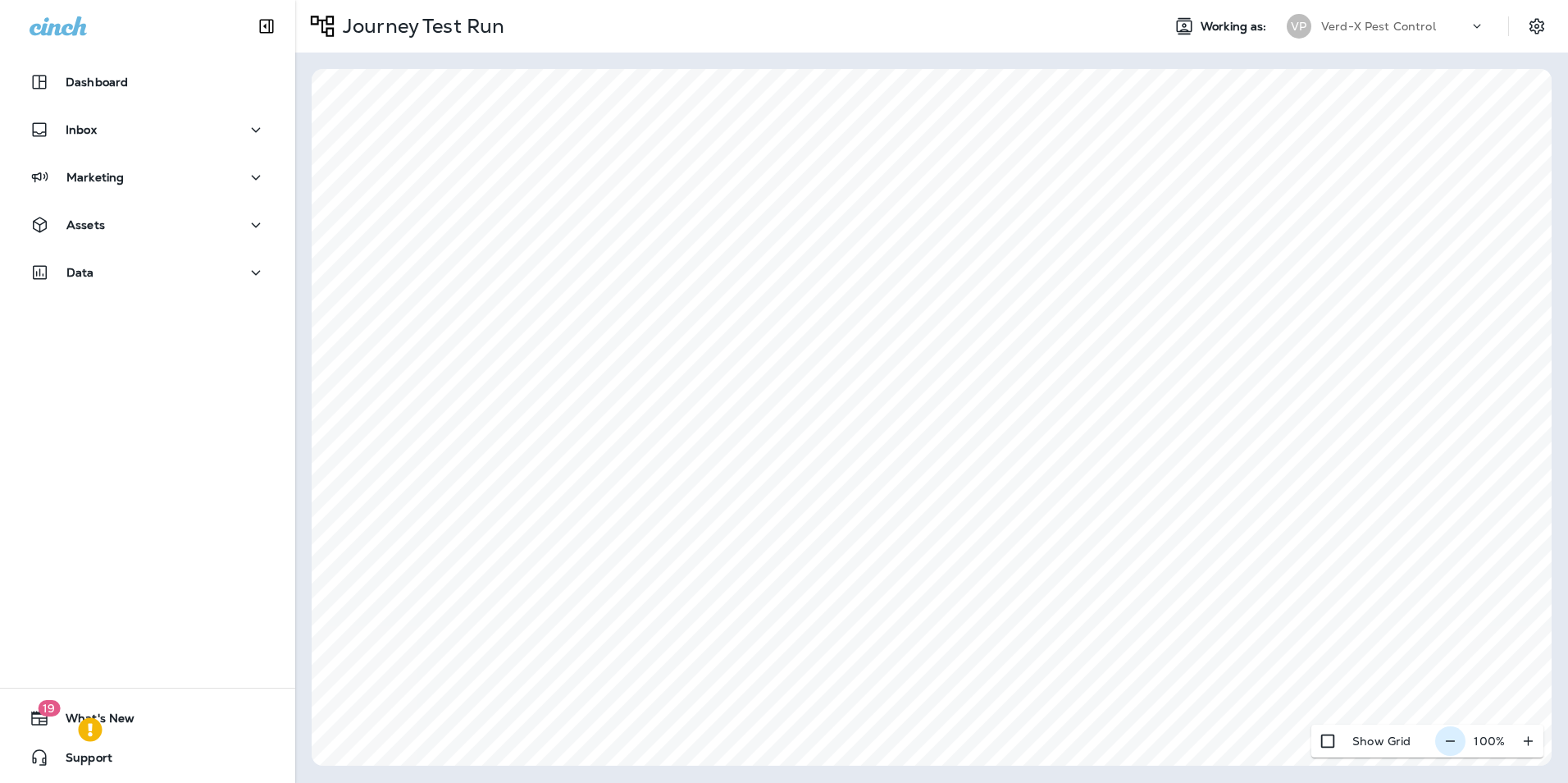
click at [1455, 740] on icon "button" at bounding box center [1450, 741] width 17 height 16
click at [1455, 740] on icon "button" at bounding box center [1457, 741] width 17 height 16
